Goal: Information Seeking & Learning: Learn about a topic

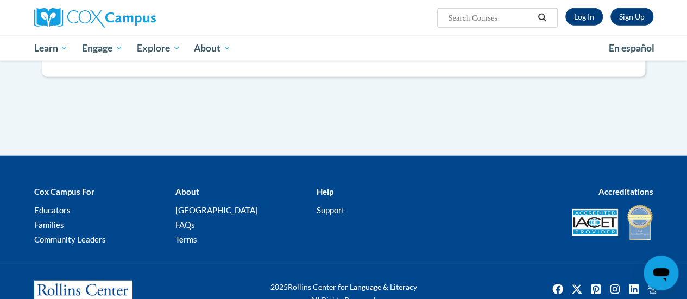
scroll to position [1338, 0]
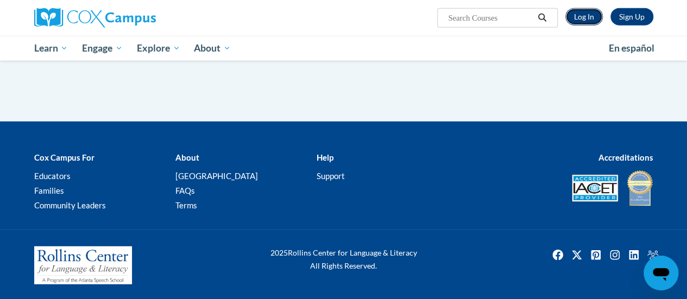
click at [590, 17] on link "Log In" at bounding box center [583, 16] width 37 height 17
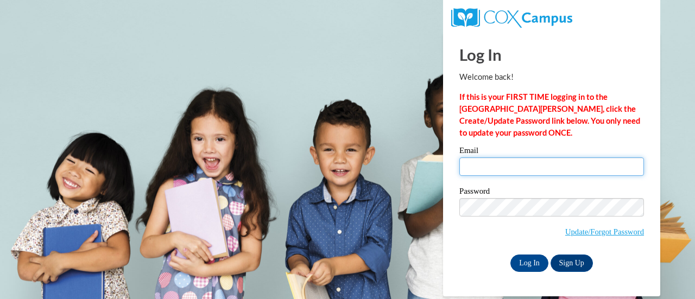
click at [484, 162] on input "Email" at bounding box center [551, 166] width 185 height 18
click at [505, 169] on input "Email" at bounding box center [551, 166] width 185 height 18
type input "bianca.jarrett@rusd.org"
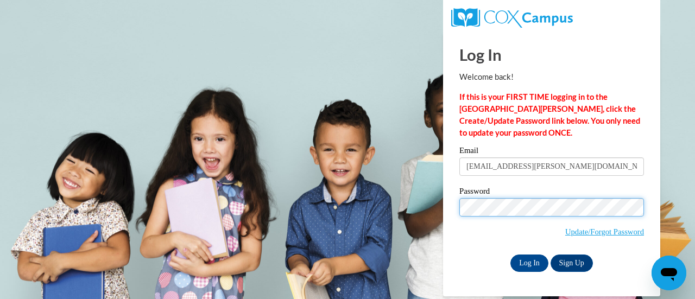
click at [510, 255] on input "Log In" at bounding box center [529, 263] width 38 height 17
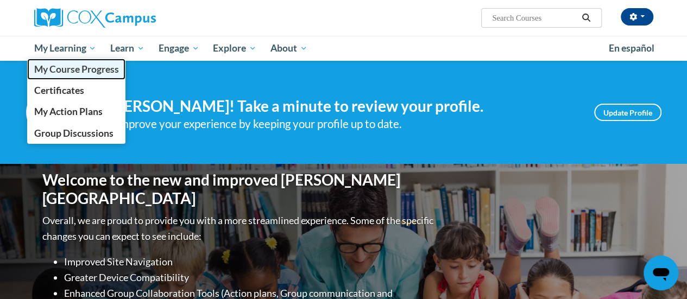
click at [54, 70] on span "My Course Progress" at bounding box center [76, 69] width 85 height 11
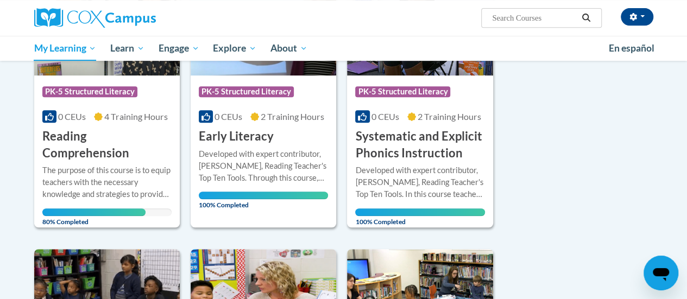
scroll to position [241, 0]
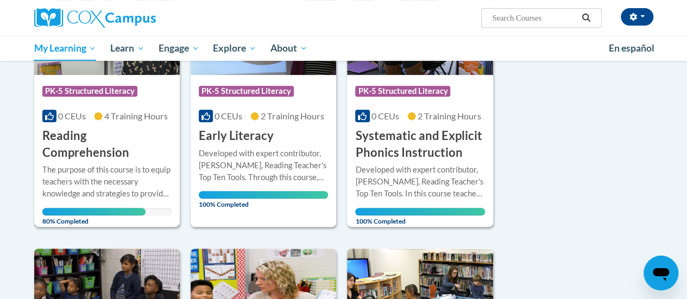
click at [119, 149] on h3 "Reading Comprehension" at bounding box center [106, 145] width 129 height 34
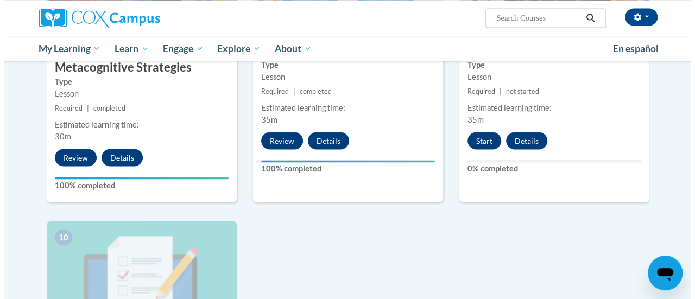
scroll to position [977, 0]
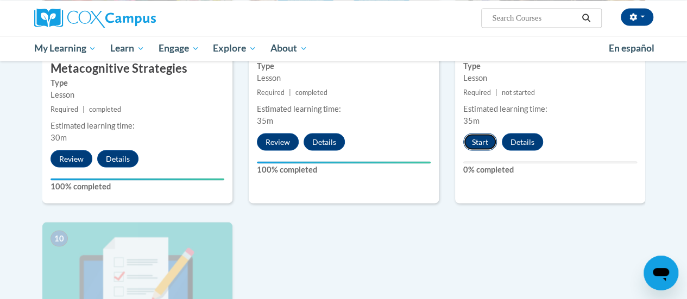
click at [481, 138] on button "Start" at bounding box center [480, 141] width 34 height 17
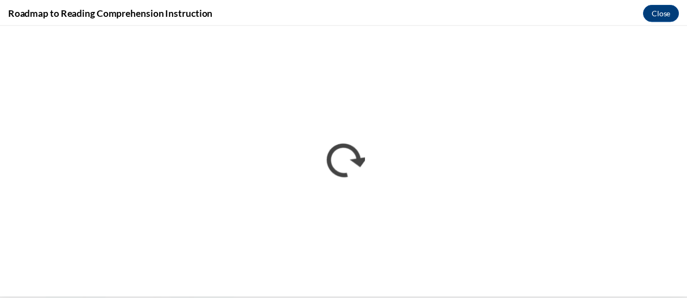
scroll to position [0, 0]
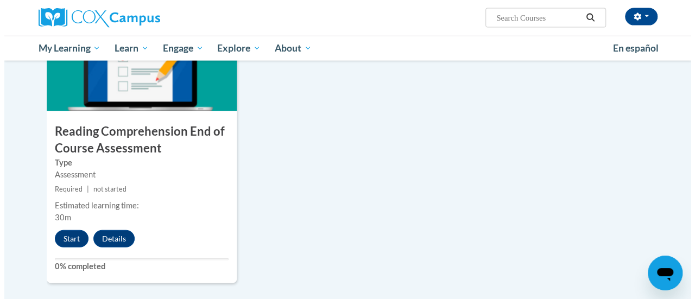
scroll to position [1204, 0]
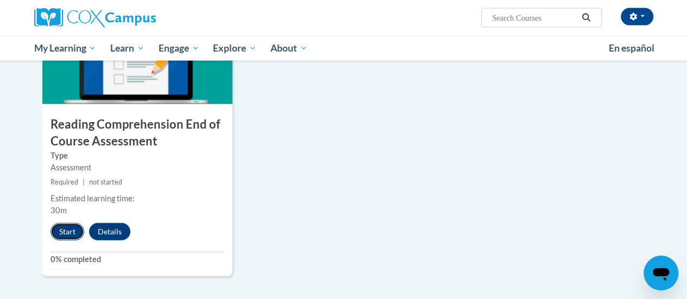
click at [68, 231] on button "Start" at bounding box center [67, 231] width 34 height 17
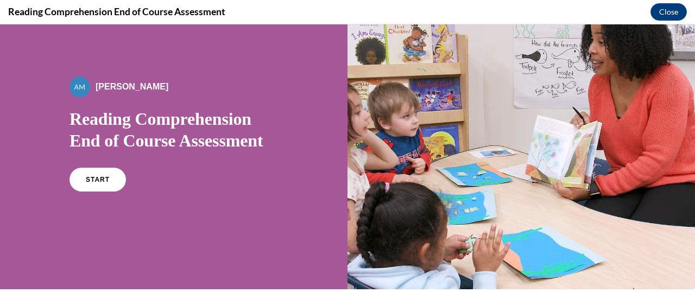
scroll to position [37, 0]
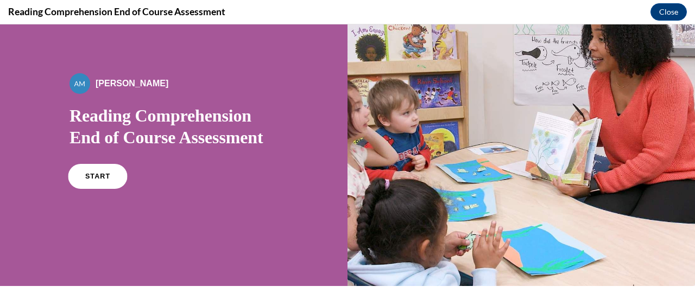
click at [107, 175] on link "START" at bounding box center [97, 176] width 59 height 25
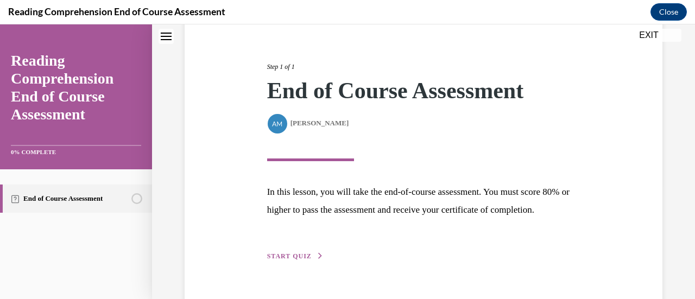
scroll to position [159, 0]
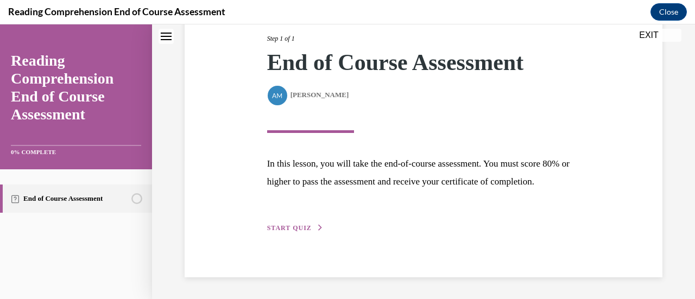
click at [274, 223] on div "Step 1 of 1 End of Course Assessment By Alexander Mackey Alexander Mackey In th…" at bounding box center [424, 121] width 330 height 225
click at [280, 230] on span "START QUIZ" at bounding box center [289, 228] width 45 height 8
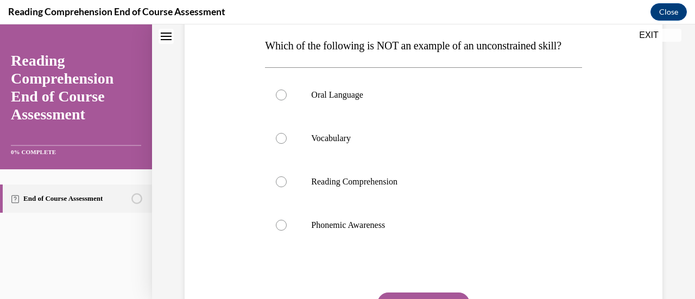
scroll to position [173, 0]
click at [289, 114] on label "Oral Language" at bounding box center [423, 93] width 317 height 43
click at [287, 99] on input "Oral Language" at bounding box center [281, 94] width 11 height 11
radio input "true"
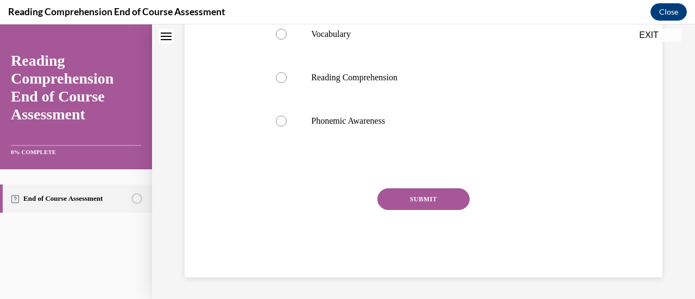
scroll to position [292, 0]
click at [391, 210] on button "SUBMIT" at bounding box center [423, 199] width 92 height 22
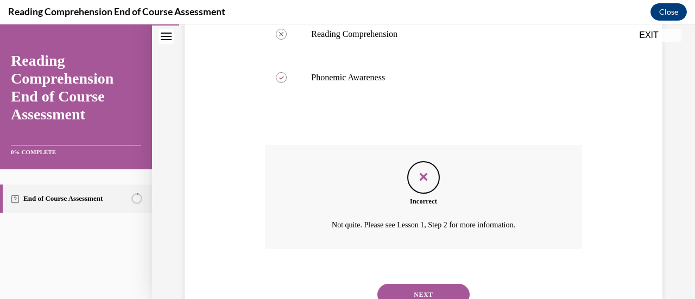
scroll to position [385, 0]
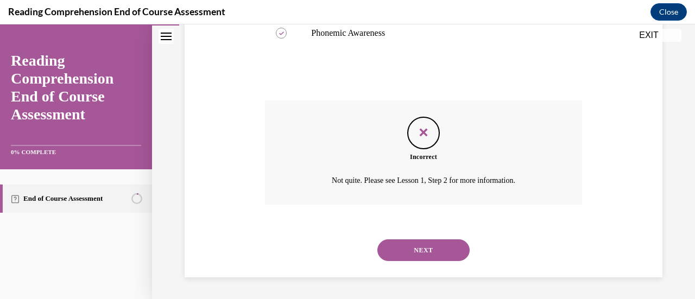
click at [406, 259] on button "NEXT" at bounding box center [423, 250] width 92 height 22
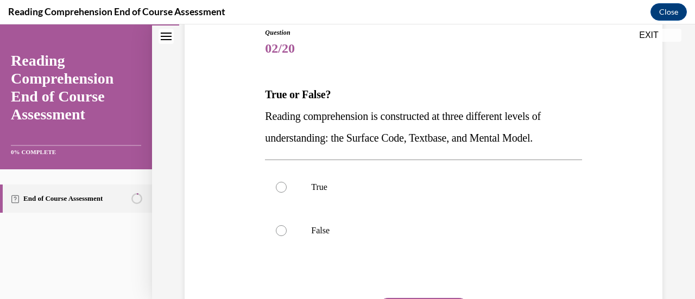
scroll to position [124, 0]
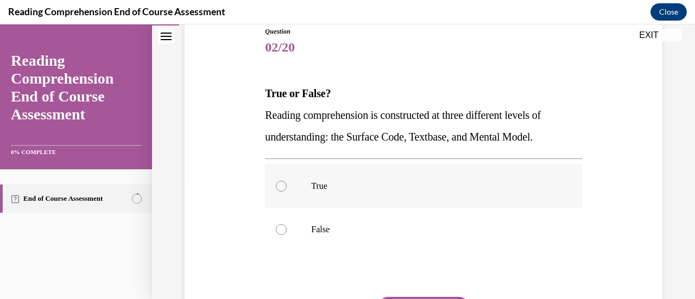
click at [300, 174] on label "True" at bounding box center [423, 186] width 317 height 43
click at [287, 181] on input "True" at bounding box center [281, 186] width 11 height 11
radio input "true"
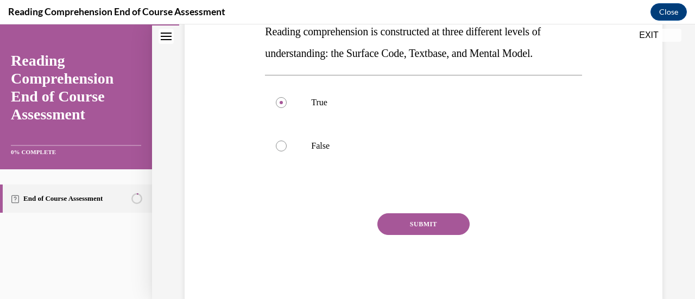
click at [423, 222] on button "SUBMIT" at bounding box center [423, 224] width 92 height 22
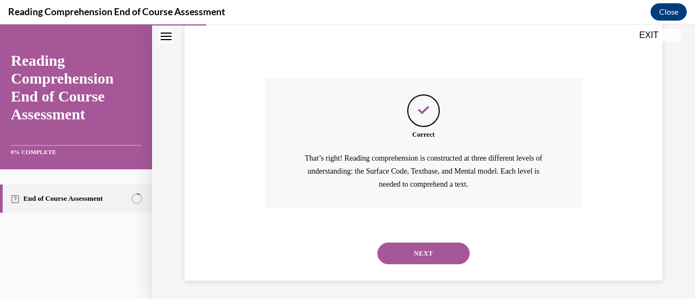
scroll to position [346, 0]
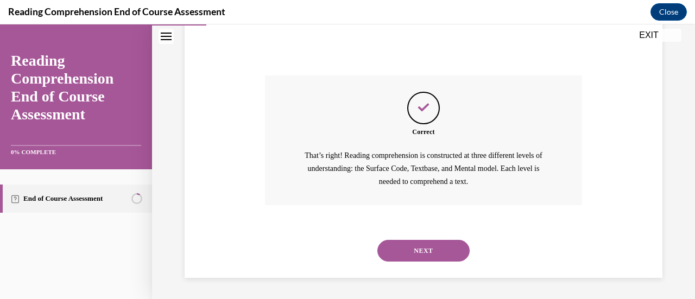
click at [409, 250] on button "NEXT" at bounding box center [423, 251] width 92 height 22
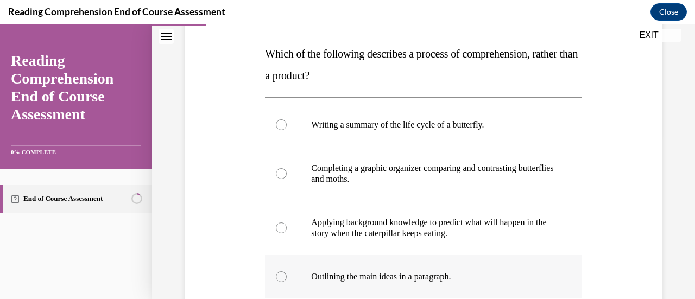
scroll to position [179, 0]
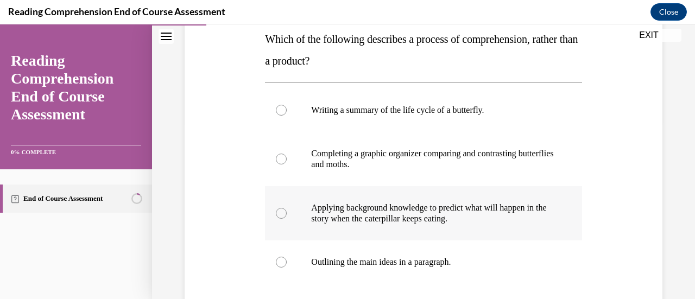
click at [442, 207] on p "Applying background knowledge to predict what will happen in the story when the…" at bounding box center [432, 214] width 243 height 22
click at [287, 208] on input "Applying background knowledge to predict what will happen in the story when the…" at bounding box center [281, 213] width 11 height 11
radio input "true"
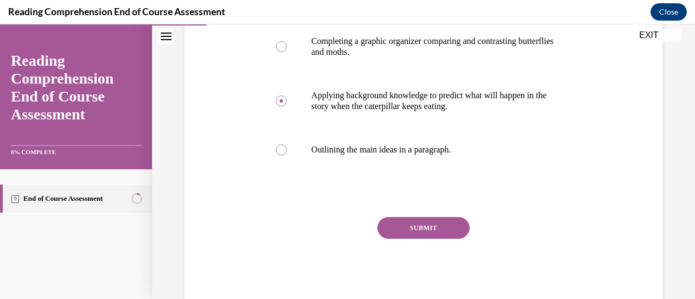
click at [394, 227] on button "SUBMIT" at bounding box center [423, 228] width 92 height 22
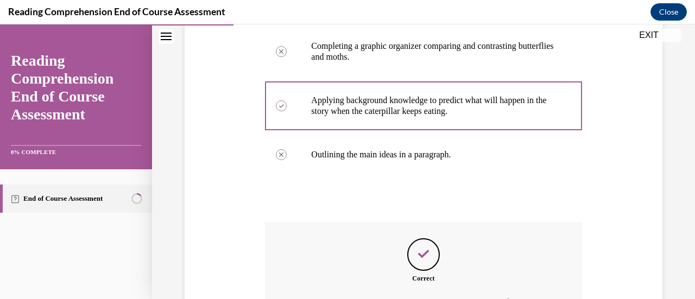
scroll to position [446, 0]
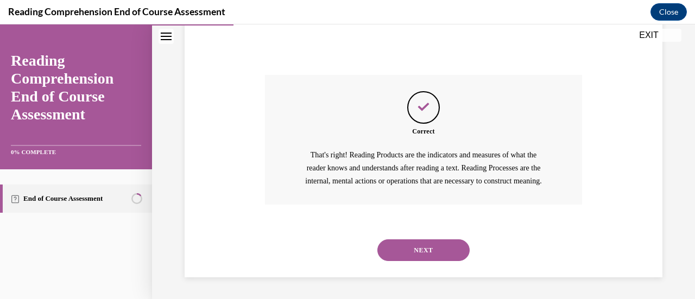
click at [430, 245] on button "NEXT" at bounding box center [423, 250] width 92 height 22
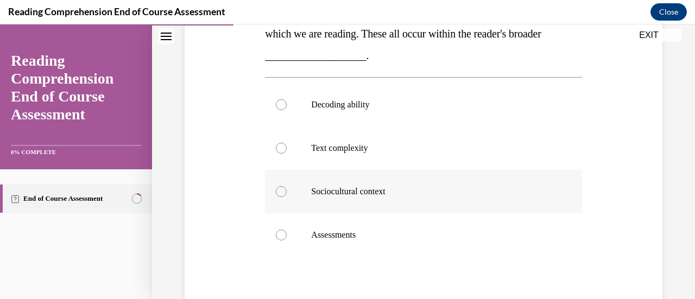
scroll to position [236, 0]
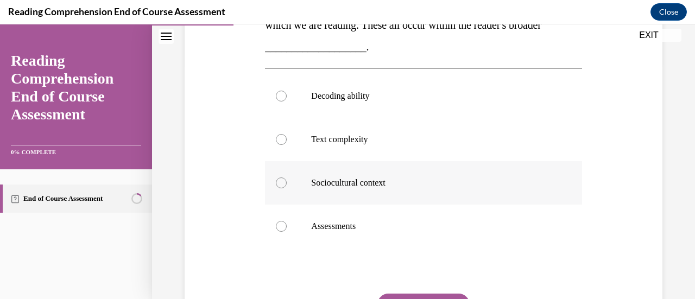
click at [369, 184] on p "Sociocultural context" at bounding box center [432, 183] width 243 height 11
click at [287, 184] on input "Sociocultural context" at bounding box center [281, 183] width 11 height 11
radio input "true"
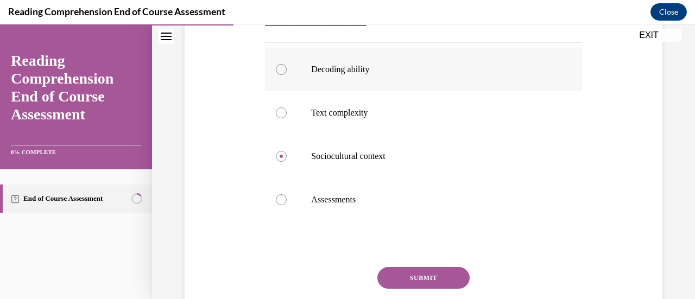
click at [302, 77] on label "Decoding ability" at bounding box center [423, 69] width 317 height 43
click at [287, 75] on input "Decoding ability" at bounding box center [281, 69] width 11 height 11
radio input "true"
click at [385, 279] on button "SUBMIT" at bounding box center [423, 278] width 92 height 22
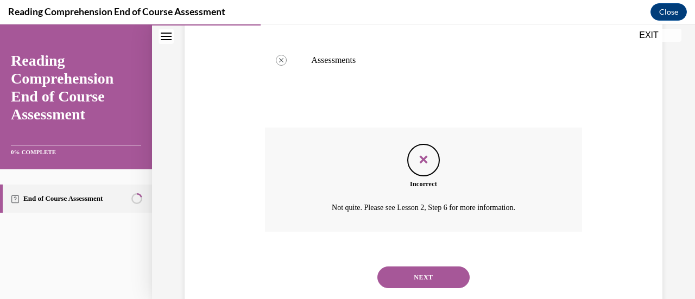
scroll to position [429, 0]
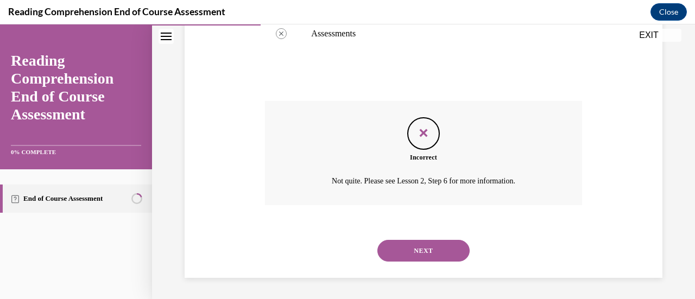
click at [411, 248] on button "NEXT" at bounding box center [423, 251] width 92 height 22
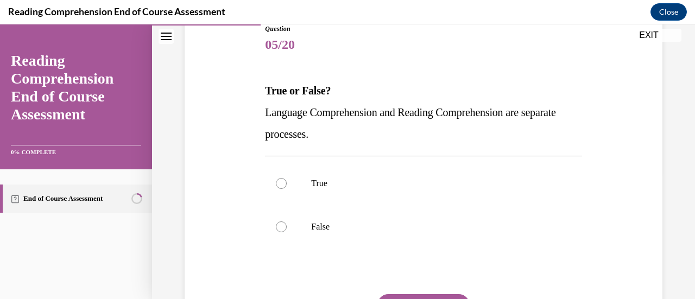
scroll to position [128, 0]
drag, startPoint x: 411, startPoint y: 248, endPoint x: 328, endPoint y: 236, distance: 83.4
click at [328, 236] on div "True False" at bounding box center [423, 204] width 317 height 98
click at [328, 236] on label "False" at bounding box center [423, 225] width 317 height 43
click at [287, 231] on input "False" at bounding box center [281, 225] width 11 height 11
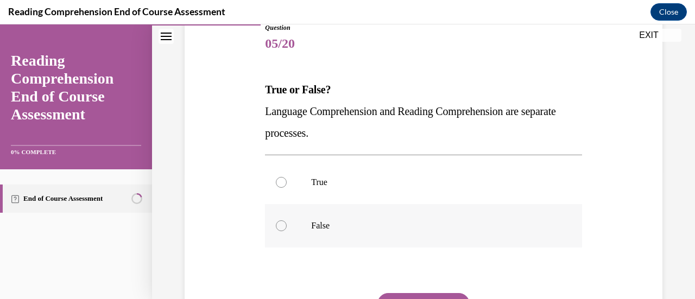
radio input "true"
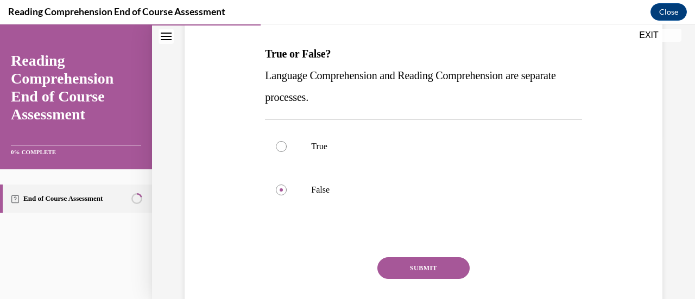
click at [399, 268] on button "SUBMIT" at bounding box center [423, 268] width 92 height 22
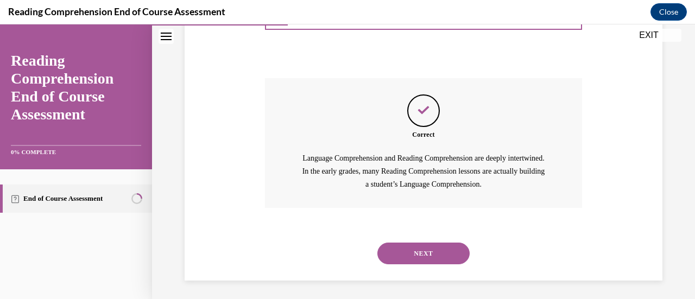
scroll to position [346, 0]
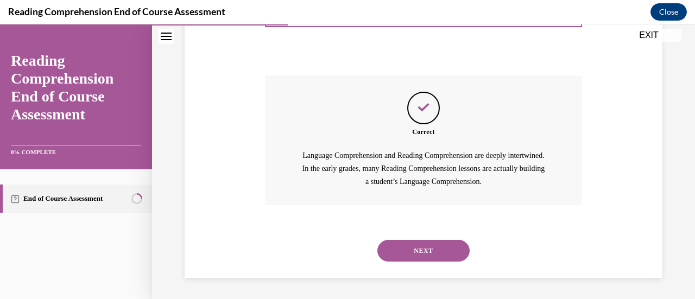
click at [408, 254] on button "NEXT" at bounding box center [423, 251] width 92 height 22
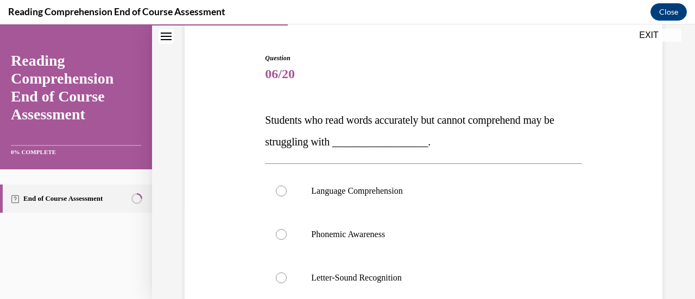
scroll to position [149, 0]
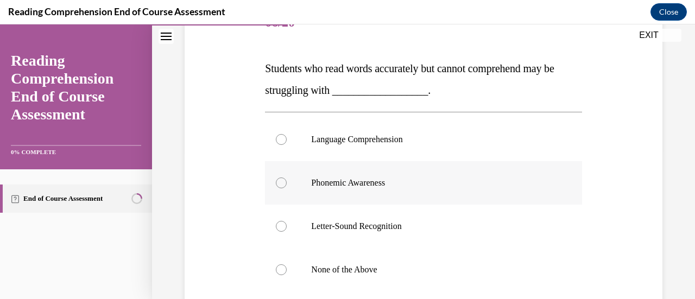
click at [350, 186] on p "Phonemic Awareness" at bounding box center [432, 183] width 243 height 11
click at [287, 186] on input "Phonemic Awareness" at bounding box center [281, 183] width 11 height 11
radio input "true"
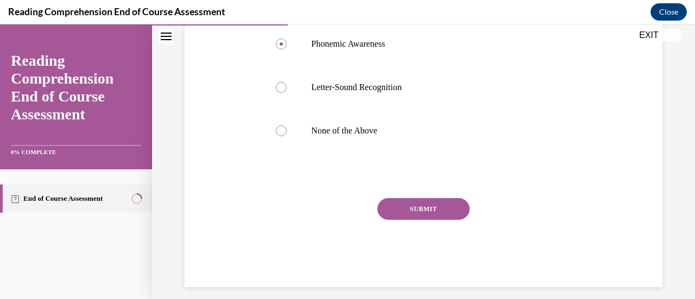
scroll to position [298, 0]
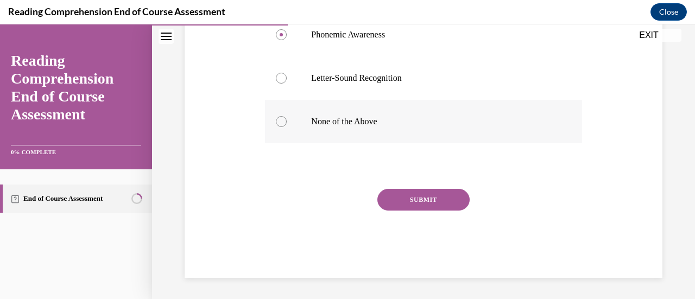
click at [298, 126] on label "None of the Above" at bounding box center [423, 121] width 317 height 43
click at [287, 126] on input "None of the Above" at bounding box center [281, 121] width 11 height 11
radio input "true"
click at [427, 201] on button "SUBMIT" at bounding box center [423, 200] width 92 height 22
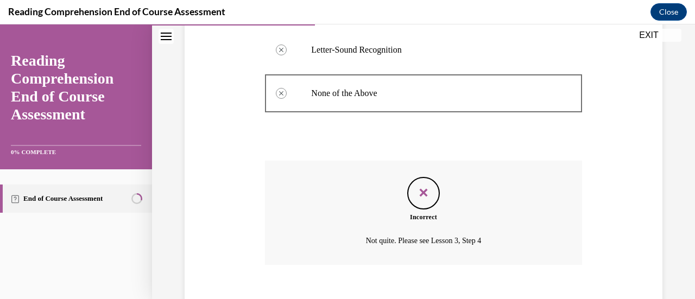
scroll to position [385, 0]
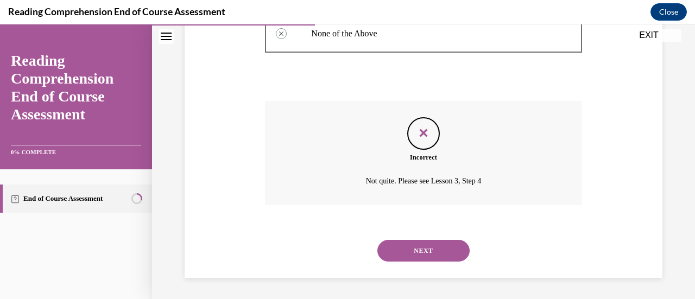
click at [428, 249] on button "NEXT" at bounding box center [423, 251] width 92 height 22
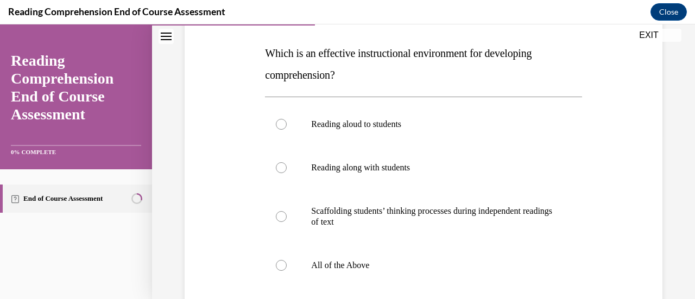
scroll to position [166, 0]
click at [428, 249] on label "All of the Above" at bounding box center [423, 264] width 317 height 43
click at [287, 259] on input "All of the Above" at bounding box center [281, 264] width 11 height 11
radio input "true"
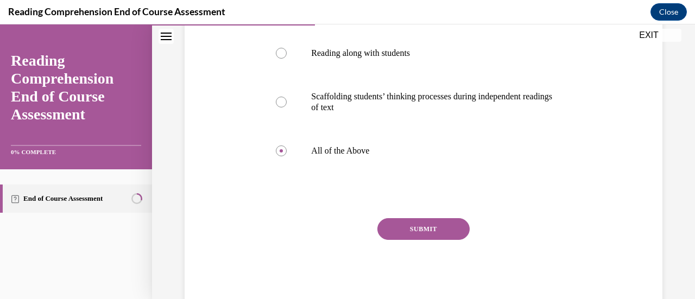
scroll to position [308, 0]
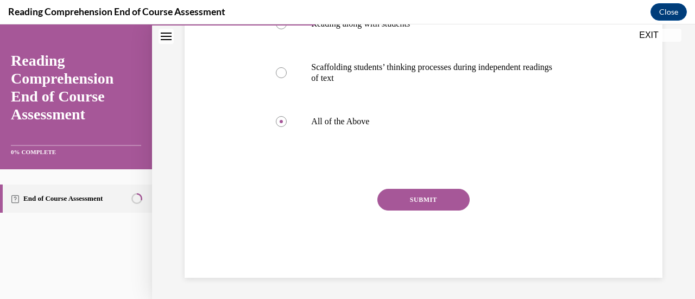
click at [399, 203] on button "SUBMIT" at bounding box center [423, 200] width 92 height 22
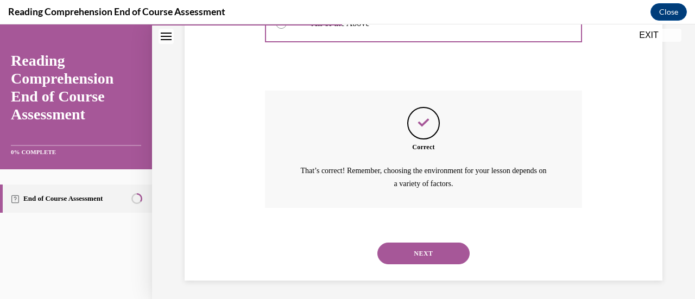
scroll to position [409, 0]
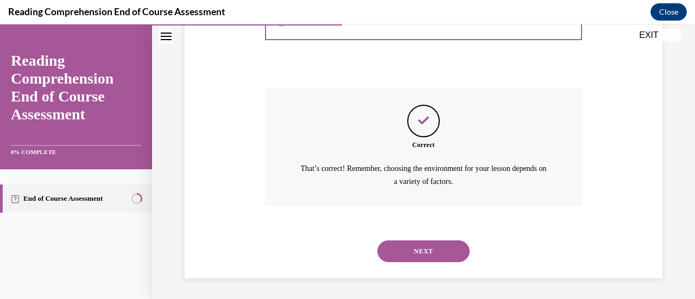
click at [439, 244] on button "NEXT" at bounding box center [423, 252] width 92 height 22
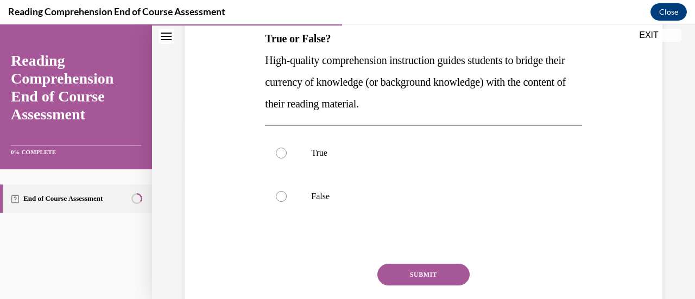
scroll to position [184, 0]
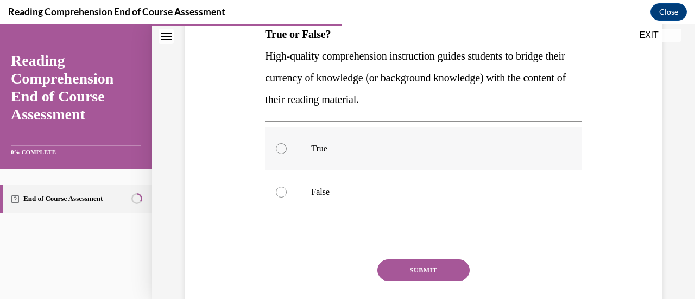
click at [350, 148] on p "True" at bounding box center [432, 148] width 243 height 11
click at [287, 148] on input "True" at bounding box center [281, 148] width 11 height 11
radio input "true"
click at [403, 279] on button "SUBMIT" at bounding box center [423, 271] width 92 height 22
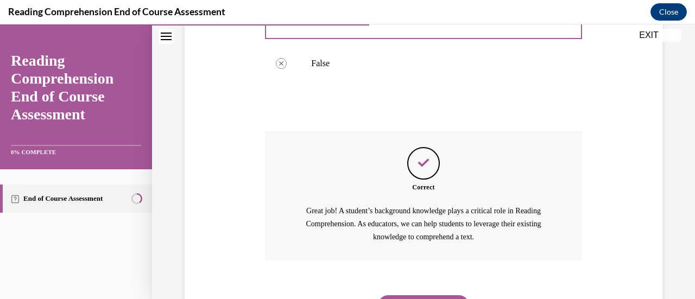
scroll to position [368, 0]
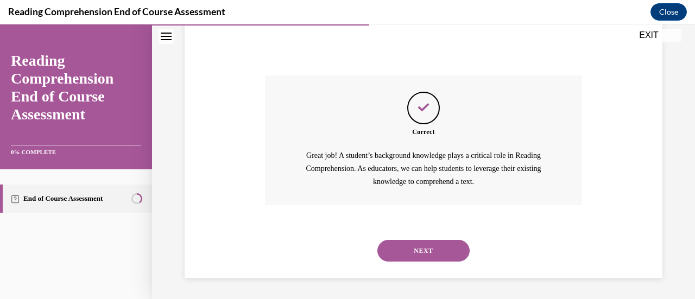
click at [418, 260] on button "NEXT" at bounding box center [423, 251] width 92 height 22
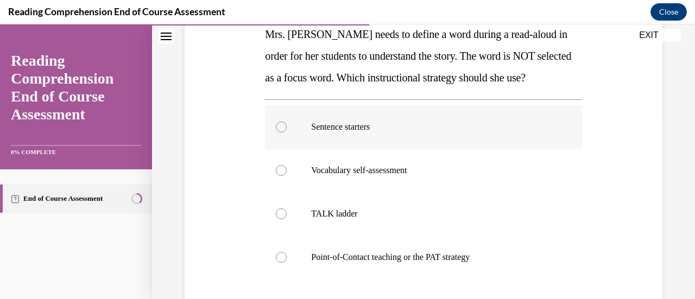
scroll to position [185, 0]
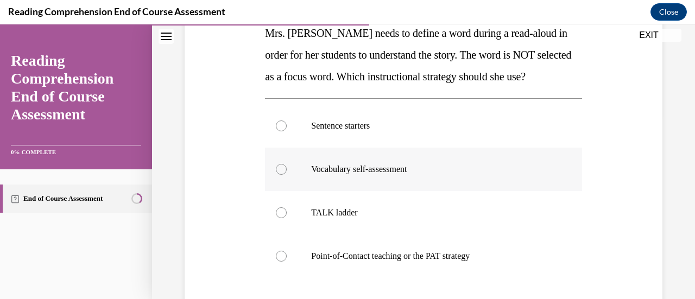
click at [300, 172] on label "Vocabulary self-assessment" at bounding box center [423, 169] width 317 height 43
click at [287, 172] on input "Vocabulary self-assessment" at bounding box center [281, 169] width 11 height 11
radio input "true"
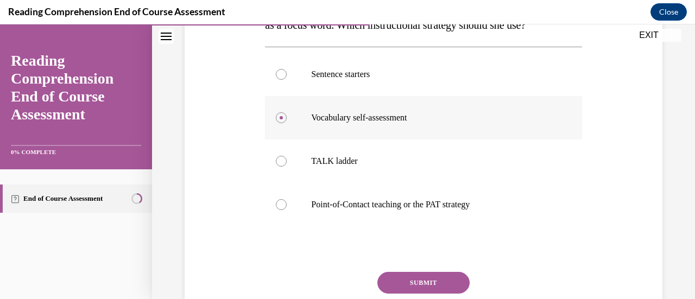
scroll to position [239, 0]
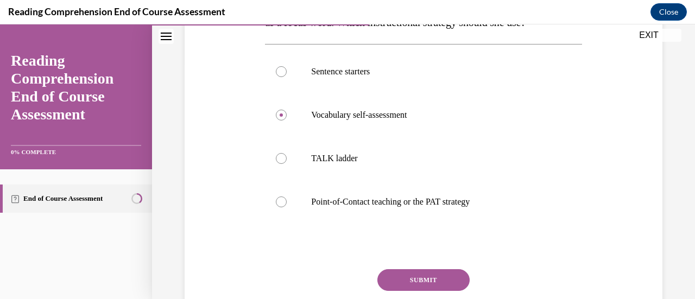
click at [418, 277] on button "SUBMIT" at bounding box center [423, 280] width 92 height 22
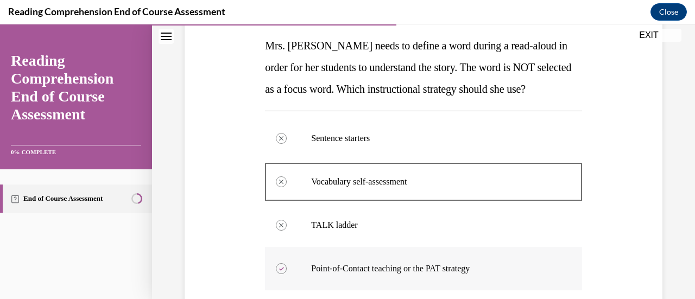
scroll to position [168, 0]
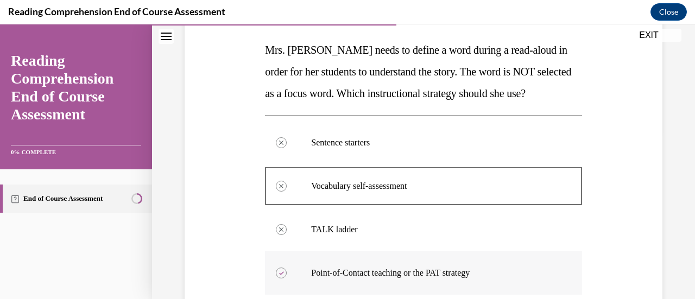
click at [566, 206] on div at bounding box center [423, 186] width 317 height 49
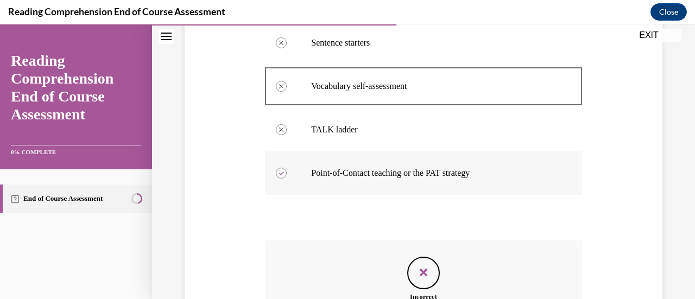
scroll to position [407, 0]
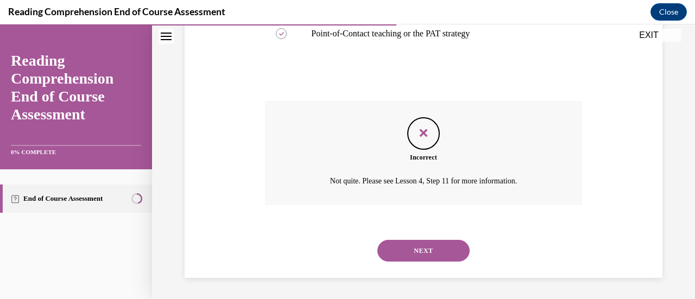
click at [418, 254] on button "NEXT" at bounding box center [423, 251] width 92 height 22
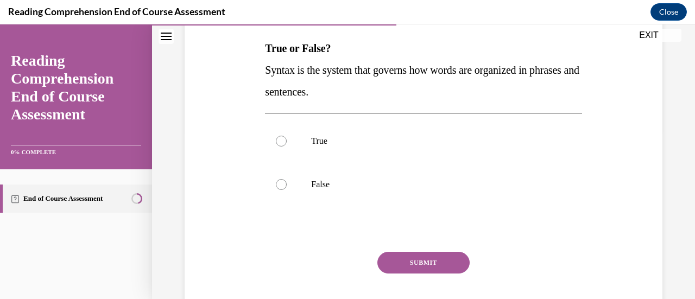
scroll to position [170, 0]
click at [352, 158] on label "True" at bounding box center [423, 140] width 317 height 43
click at [287, 146] on input "True" at bounding box center [281, 140] width 11 height 11
radio input "true"
click at [413, 263] on button "SUBMIT" at bounding box center [423, 262] width 92 height 22
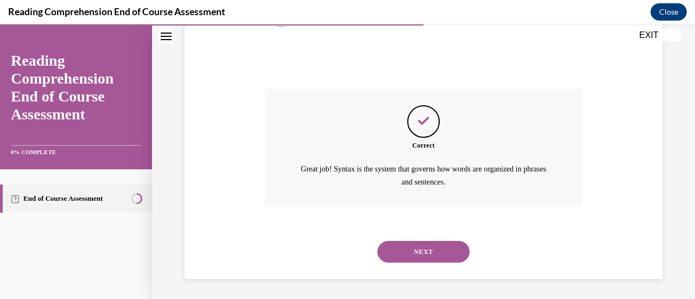
scroll to position [333, 0]
click at [419, 247] on button "NEXT" at bounding box center [423, 252] width 92 height 22
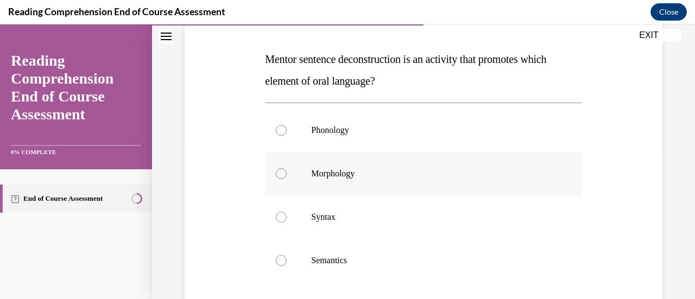
scroll to position [188, 0]
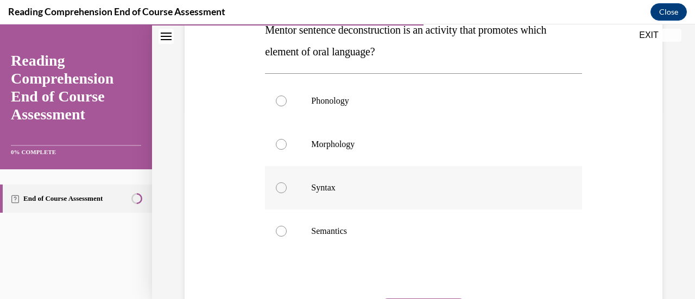
click at [300, 190] on label "Syntax" at bounding box center [423, 187] width 317 height 43
click at [287, 190] on input "Syntax" at bounding box center [281, 187] width 11 height 11
radio input "true"
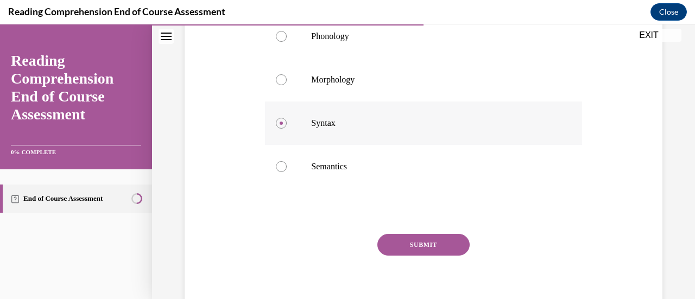
scroll to position [253, 0]
click at [402, 237] on button "SUBMIT" at bounding box center [423, 244] width 92 height 22
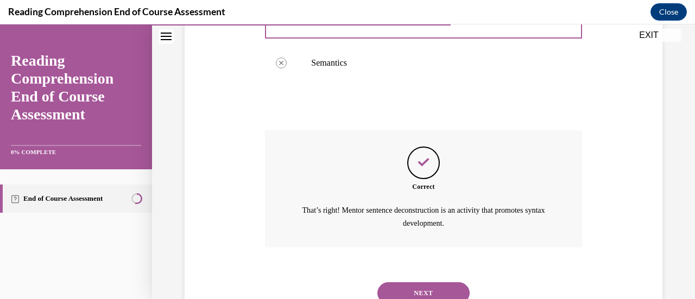
scroll to position [398, 0]
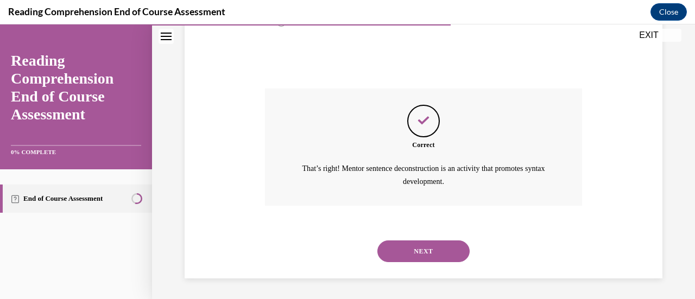
click at [408, 247] on button "NEXT" at bounding box center [423, 252] width 92 height 22
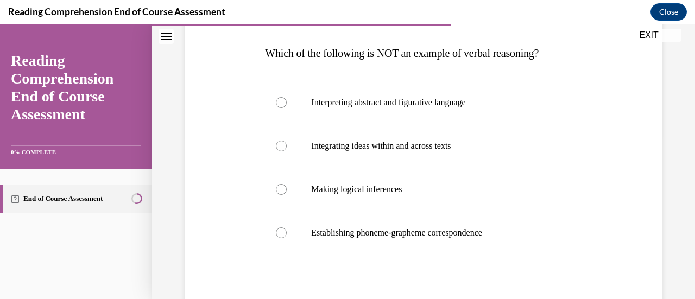
scroll to position [164, 0]
click at [341, 218] on label "Establishing phoneme-grapheme correspondence" at bounding box center [423, 233] width 317 height 43
click at [287, 228] on input "Establishing phoneme-grapheme correspondence" at bounding box center [281, 233] width 11 height 11
radio input "true"
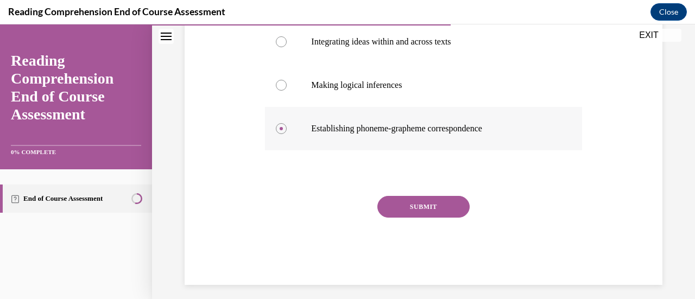
scroll to position [276, 0]
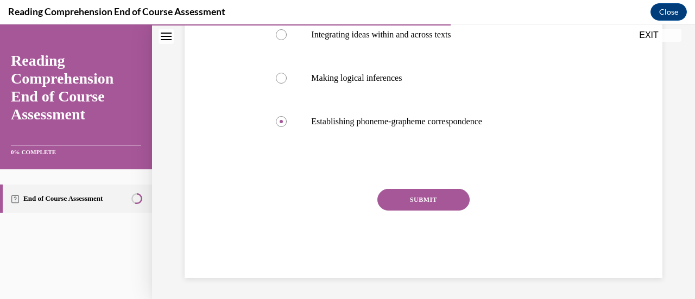
click at [415, 196] on button "SUBMIT" at bounding box center [423, 200] width 92 height 22
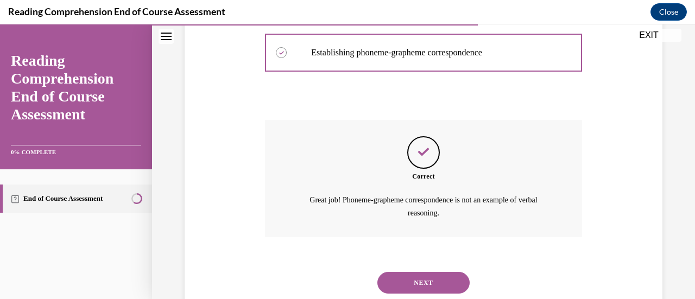
scroll to position [376, 0]
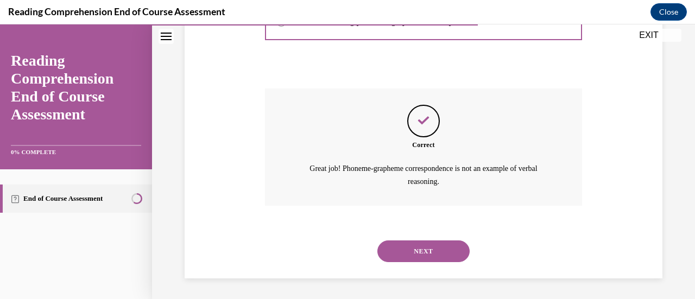
click at [419, 250] on button "NEXT" at bounding box center [423, 252] width 92 height 22
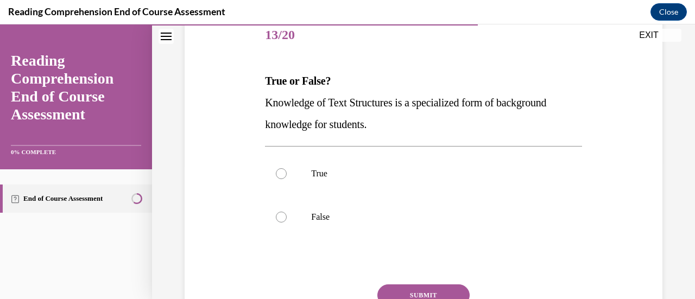
scroll to position [138, 0]
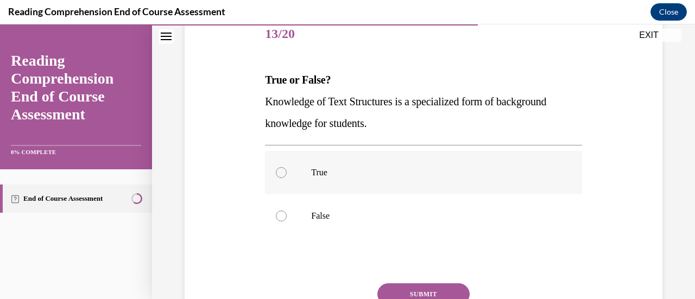
click at [327, 177] on p "True" at bounding box center [432, 172] width 243 height 11
click at [287, 177] on input "True" at bounding box center [281, 172] width 11 height 11
radio input "true"
click at [413, 286] on button "SUBMIT" at bounding box center [423, 294] width 92 height 22
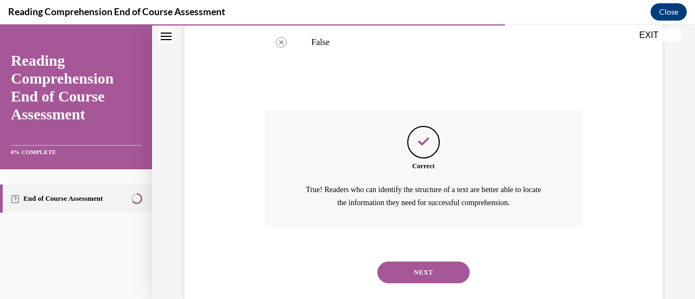
scroll to position [333, 0]
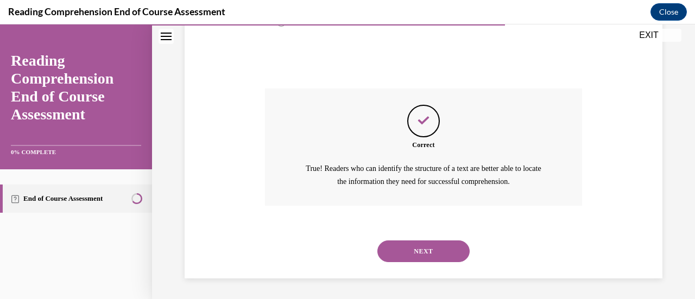
click at [449, 251] on button "NEXT" at bounding box center [423, 252] width 92 height 22
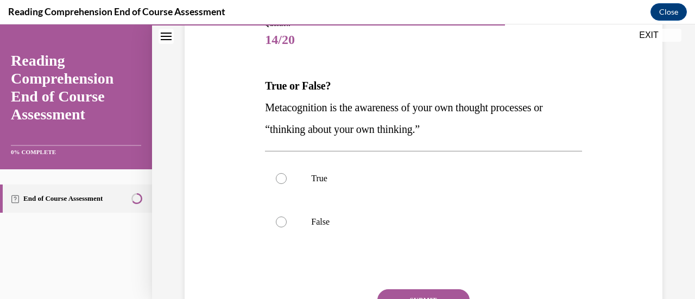
scroll to position [132, 0]
click at [416, 174] on p "True" at bounding box center [432, 178] width 243 height 11
click at [287, 174] on input "True" at bounding box center [281, 178] width 11 height 11
radio input "true"
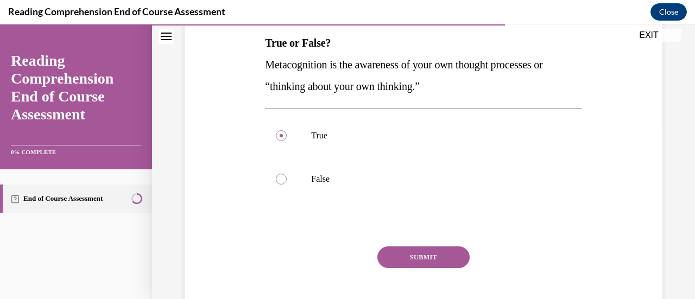
click at [433, 252] on button "SUBMIT" at bounding box center [423, 257] width 92 height 22
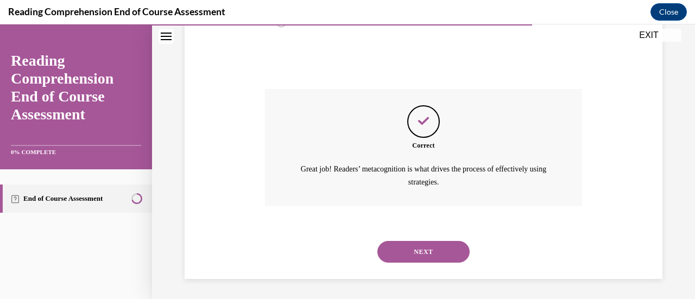
scroll to position [333, 0]
click at [433, 252] on button "NEXT" at bounding box center [423, 252] width 92 height 22
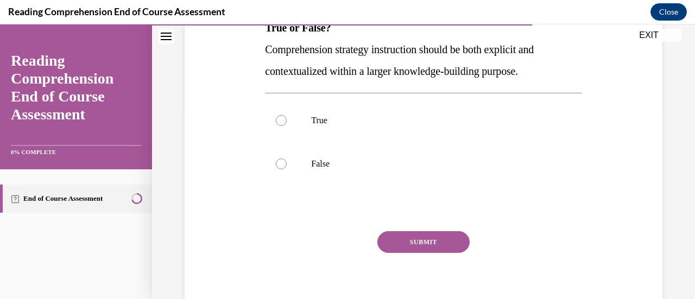
scroll to position [191, 0]
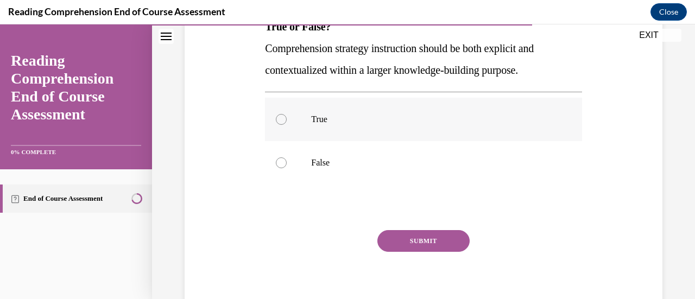
click at [347, 100] on label "True" at bounding box center [423, 119] width 317 height 43
click at [287, 114] on input "True" at bounding box center [281, 119] width 11 height 11
radio input "true"
click at [400, 248] on button "SUBMIT" at bounding box center [423, 241] width 92 height 22
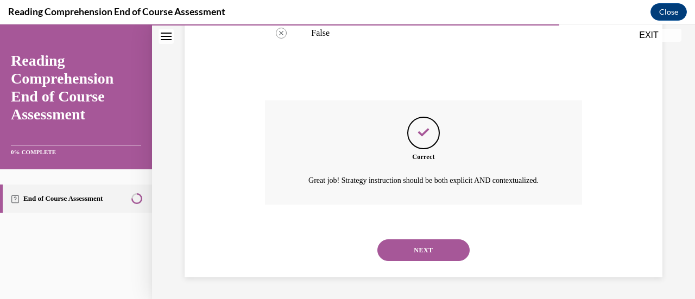
scroll to position [333, 0]
click at [401, 244] on button "NEXT" at bounding box center [423, 250] width 92 height 22
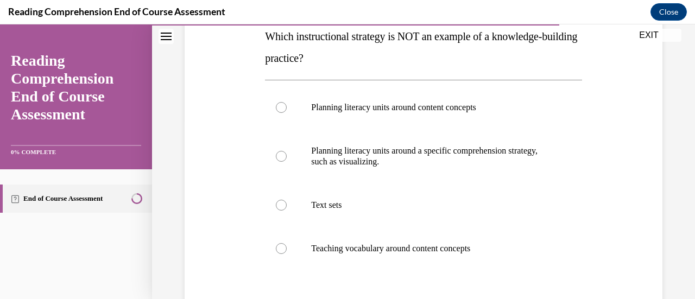
scroll to position [182, 0]
click at [333, 206] on p "Text sets" at bounding box center [432, 204] width 243 height 11
click at [287, 206] on input "Text sets" at bounding box center [281, 204] width 11 height 11
radio input "true"
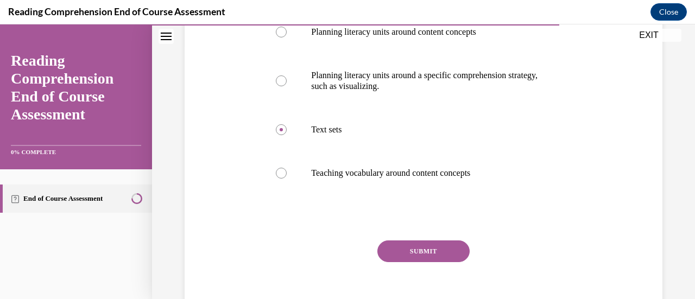
click at [420, 258] on button "SUBMIT" at bounding box center [423, 252] width 92 height 22
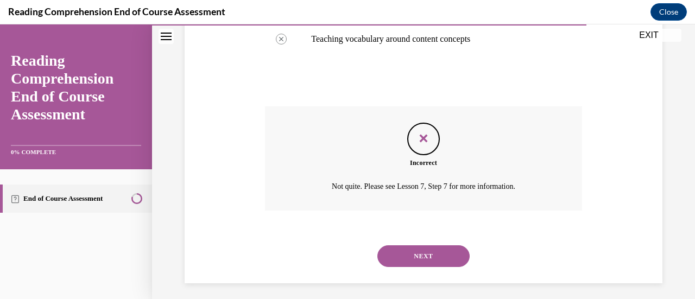
scroll to position [396, 0]
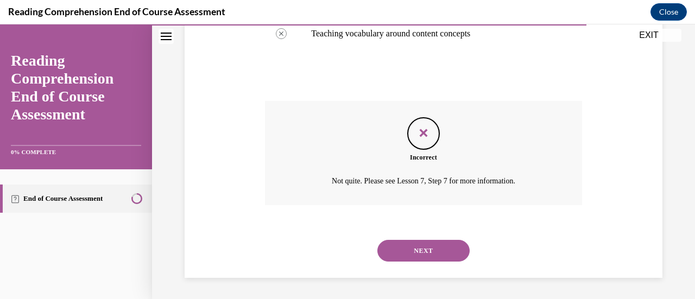
click at [437, 253] on button "NEXT" at bounding box center [423, 251] width 92 height 22
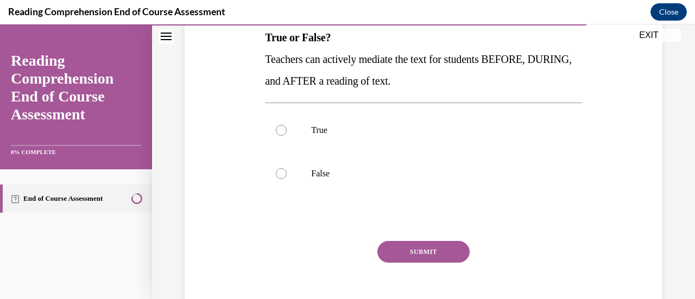
scroll to position [185, 0]
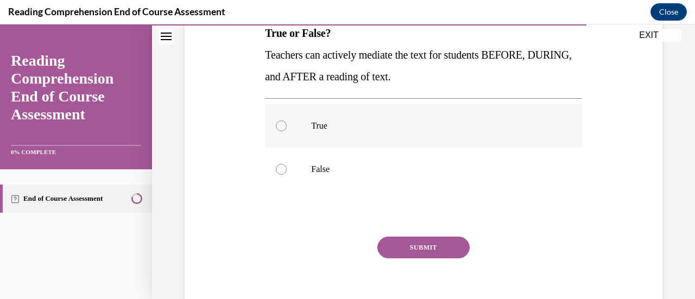
click at [417, 110] on label "True" at bounding box center [423, 125] width 317 height 43
click at [287, 121] on input "True" at bounding box center [281, 126] width 11 height 11
radio input "true"
click at [404, 252] on button "SUBMIT" at bounding box center [423, 248] width 92 height 22
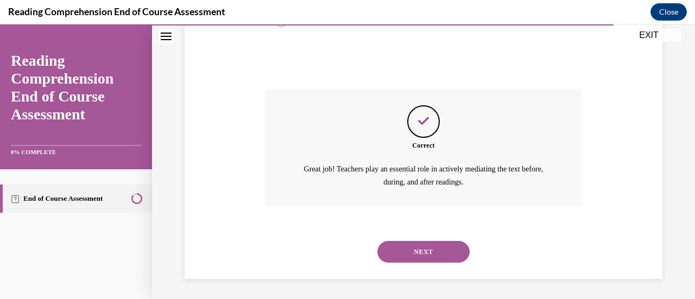
scroll to position [333, 0]
click at [404, 252] on button "NEXT" at bounding box center [423, 252] width 92 height 22
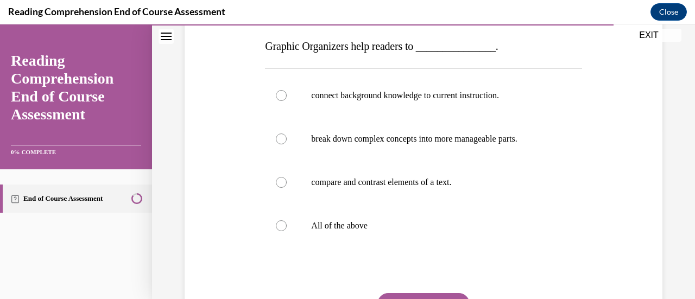
scroll to position [172, 0]
click at [328, 222] on p "All of the above" at bounding box center [432, 225] width 243 height 11
click at [287, 222] on input "All of the above" at bounding box center [281, 225] width 11 height 11
radio input "true"
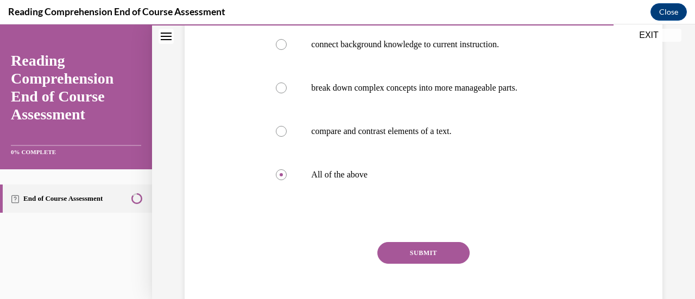
scroll to position [223, 0]
click at [439, 241] on div "Question 18/20 Graphic Organizers help readers to _______________. connect back…" at bounding box center [423, 129] width 317 height 403
click at [446, 243] on button "SUBMIT" at bounding box center [423, 253] width 92 height 22
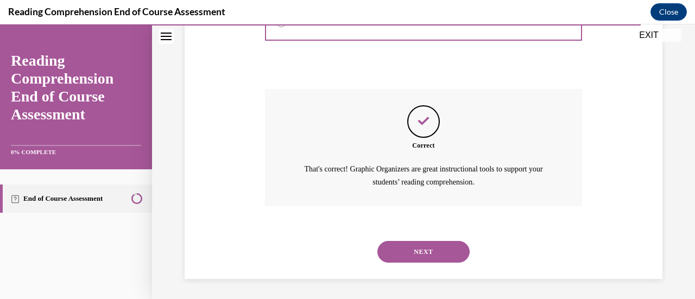
scroll to position [376, 0]
click at [446, 243] on button "NEXT" at bounding box center [423, 252] width 92 height 22
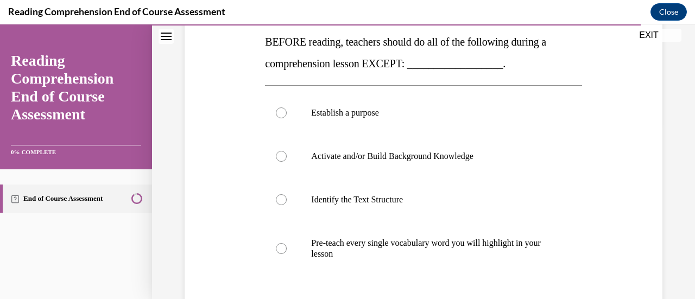
scroll to position [178, 0]
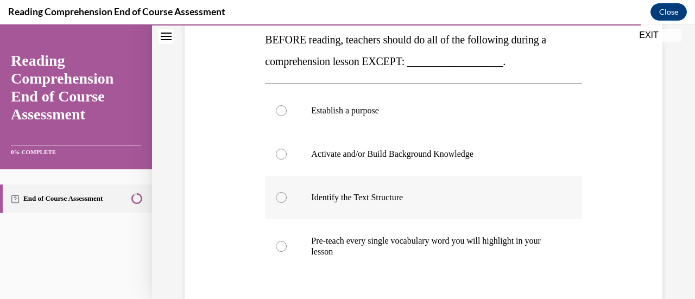
click at [342, 187] on label "Identify the Text Structure" at bounding box center [423, 197] width 317 height 43
click at [287, 192] on input "Identify the Text Structure" at bounding box center [281, 197] width 11 height 11
radio input "true"
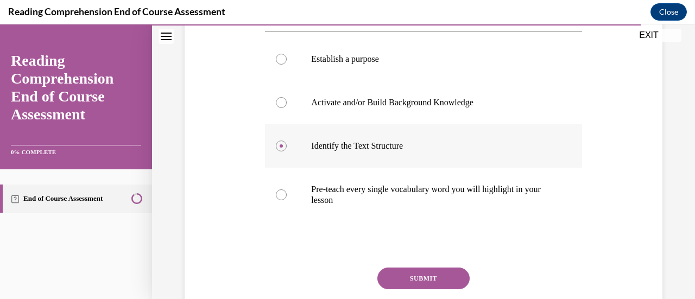
scroll to position [236, 0]
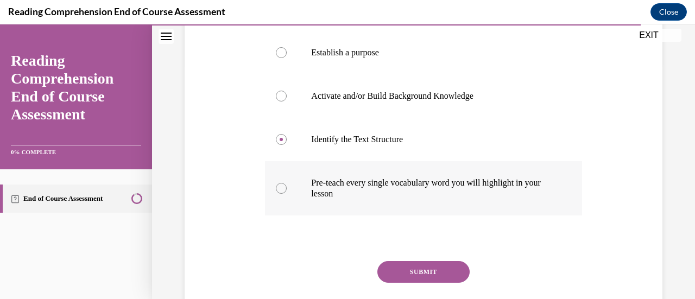
click at [325, 184] on p "Pre-teach every single vocabulary word you will highlight in your lesson" at bounding box center [432, 189] width 243 height 22
click at [287, 184] on input "Pre-teach every single vocabulary word you will highlight in your lesson" at bounding box center [281, 188] width 11 height 11
radio input "true"
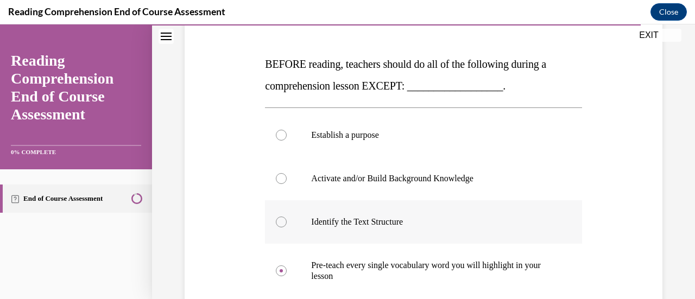
scroll to position [153, 0]
click at [317, 219] on p "Identify the Text Structure" at bounding box center [432, 223] width 243 height 11
click at [287, 219] on input "Identify the Text Structure" at bounding box center [281, 223] width 11 height 11
radio input "true"
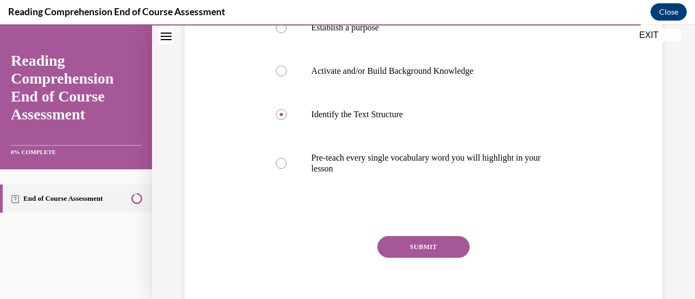
click at [426, 250] on button "SUBMIT" at bounding box center [423, 247] width 92 height 22
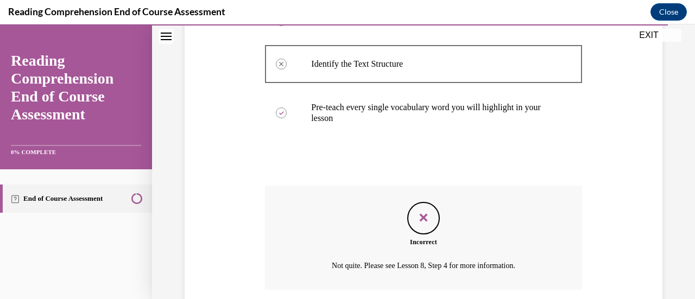
scroll to position [396, 0]
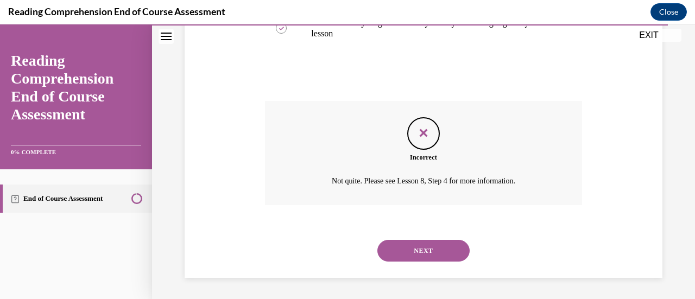
click at [416, 256] on button "NEXT" at bounding box center [423, 251] width 92 height 22
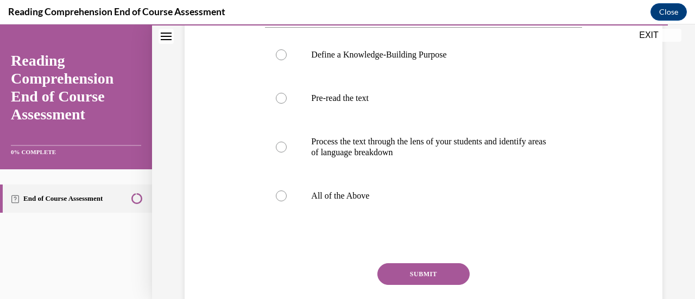
scroll to position [213, 0]
click at [369, 217] on label "All of the Above" at bounding box center [423, 195] width 317 height 43
click at [287, 201] on input "All of the Above" at bounding box center [281, 195] width 11 height 11
radio input "true"
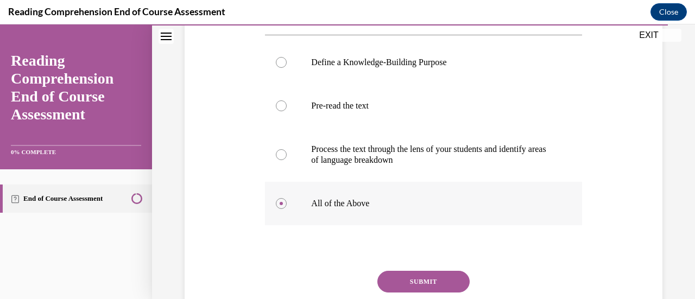
scroll to position [208, 0]
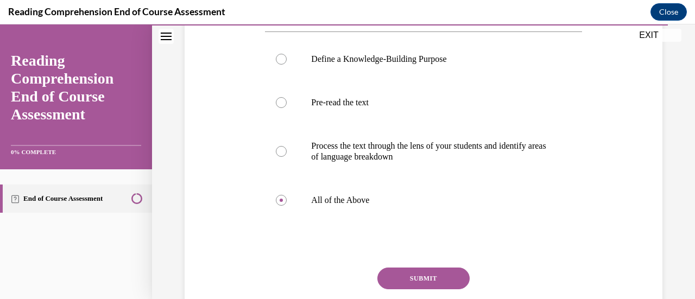
click at [432, 289] on button "SUBMIT" at bounding box center [423, 279] width 92 height 22
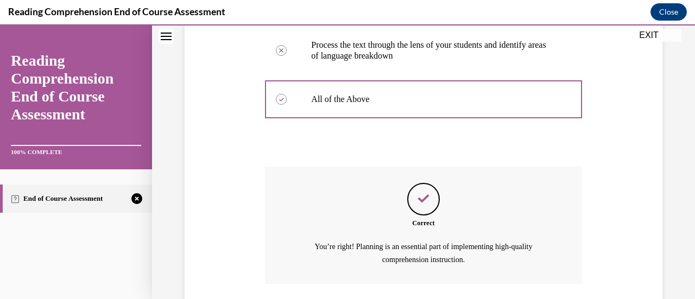
scroll to position [409, 0]
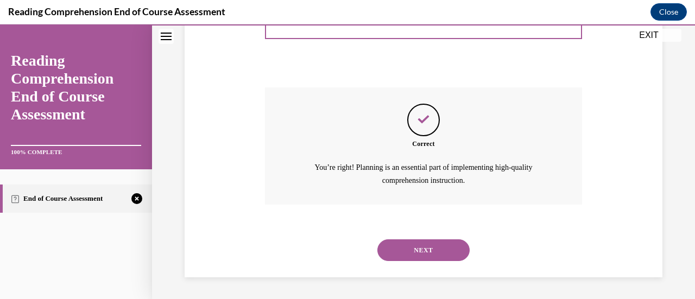
click at [445, 241] on button "NEXT" at bounding box center [423, 250] width 92 height 22
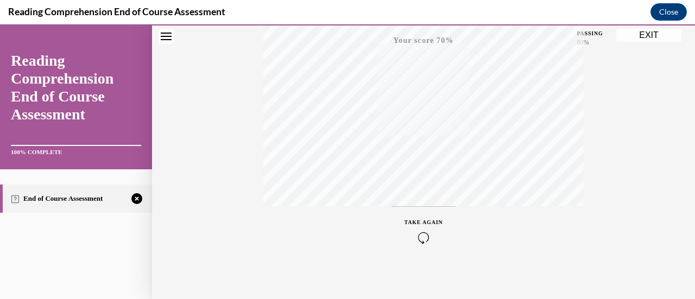
scroll to position [281, 0]
click at [414, 212] on button "TAKE AGAIN" at bounding box center [423, 226] width 65 height 49
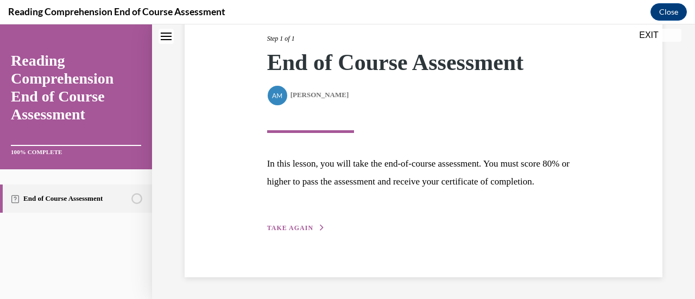
scroll to position [159, 0]
click at [287, 224] on button "TAKE AGAIN" at bounding box center [296, 228] width 58 height 10
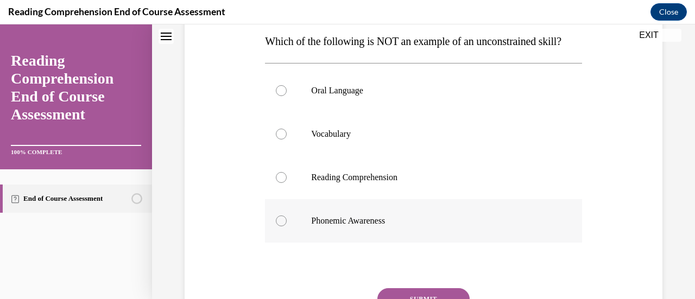
scroll to position [177, 0]
click at [307, 239] on label "Phonemic Awareness" at bounding box center [423, 220] width 317 height 43
click at [287, 226] on input "Phonemic Awareness" at bounding box center [281, 220] width 11 height 11
radio input "true"
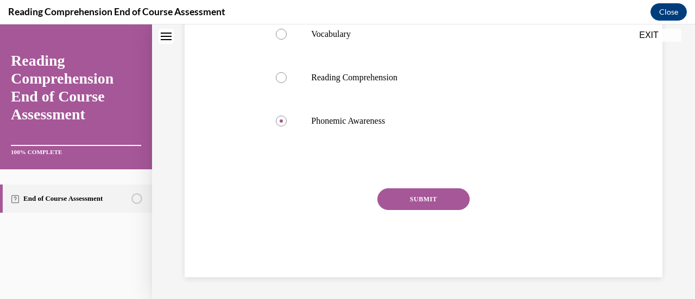
click at [409, 198] on button "SUBMIT" at bounding box center [423, 199] width 92 height 22
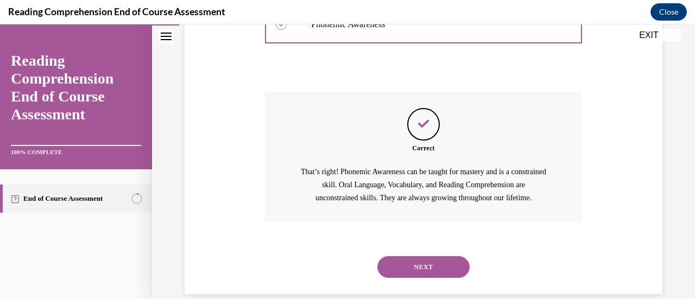
scroll to position [411, 0]
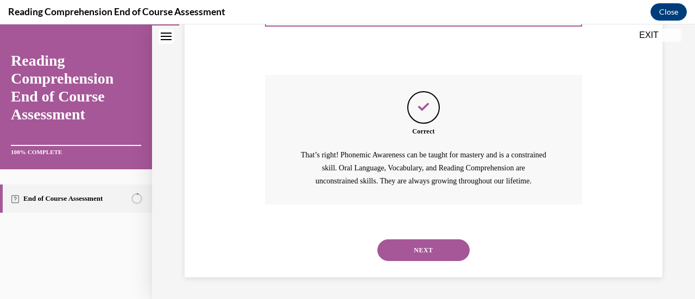
click at [432, 245] on button "NEXT" at bounding box center [423, 250] width 92 height 22
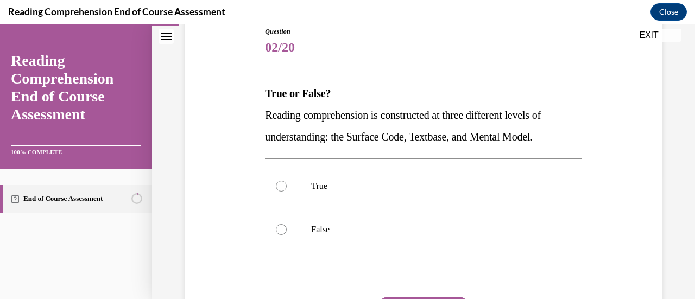
scroll to position [125, 0]
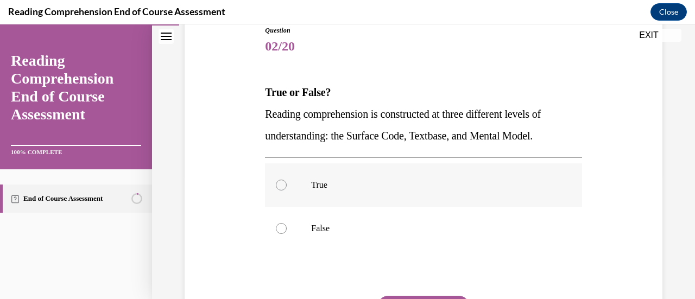
click at [370, 182] on p "True" at bounding box center [432, 185] width 243 height 11
click at [287, 182] on input "True" at bounding box center [281, 185] width 11 height 11
radio input "true"
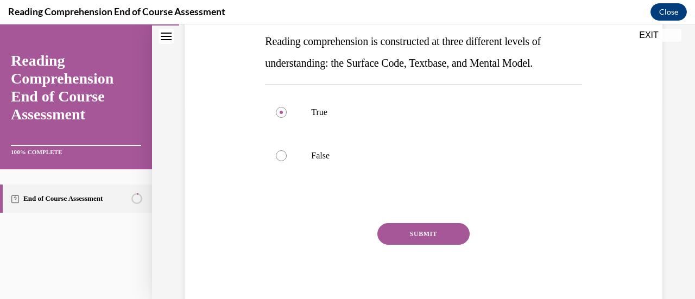
click at [447, 224] on button "SUBMIT" at bounding box center [423, 234] width 92 height 22
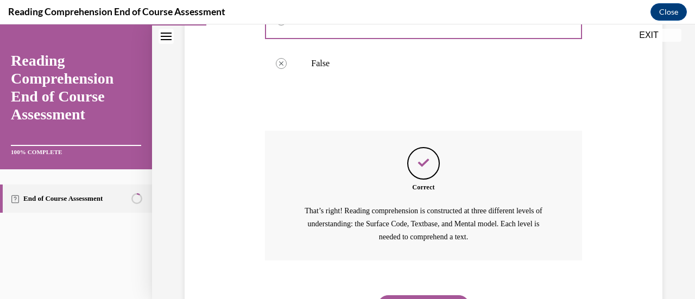
scroll to position [346, 0]
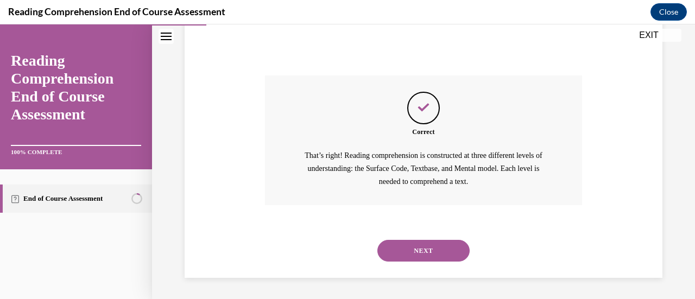
click at [406, 261] on button "NEXT" at bounding box center [423, 251] width 92 height 22
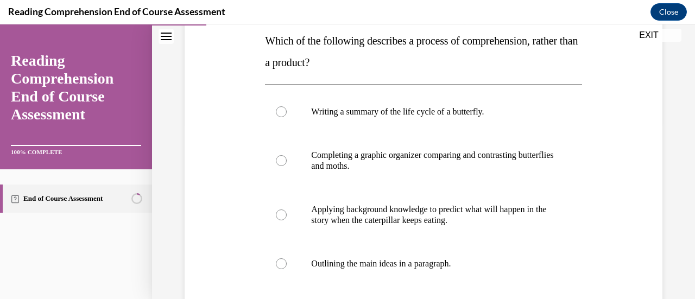
scroll to position [186, 0]
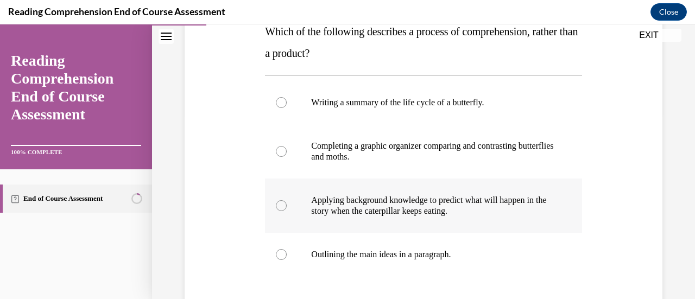
click at [353, 208] on p "Applying background knowledge to predict what will happen in the story when the…" at bounding box center [432, 206] width 243 height 22
click at [287, 208] on input "Applying background knowledge to predict what will happen in the story when the…" at bounding box center [281, 205] width 11 height 11
radio input "true"
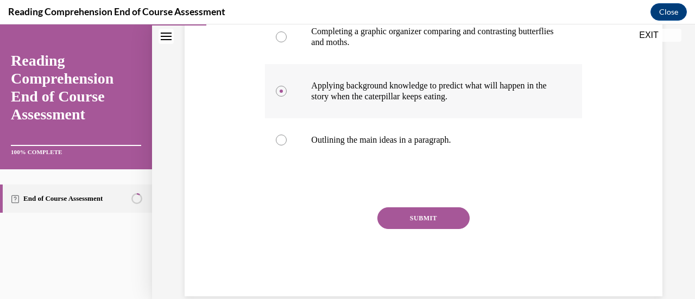
scroll to position [319, 0]
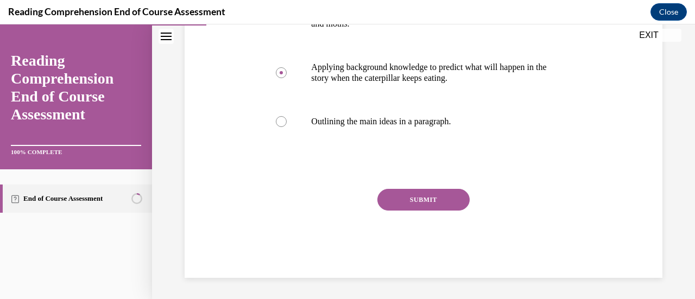
click at [415, 199] on button "SUBMIT" at bounding box center [423, 200] width 92 height 22
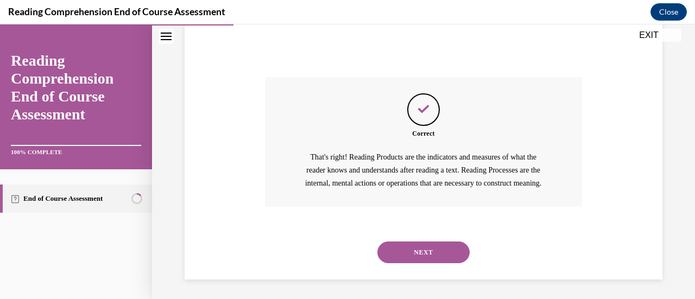
scroll to position [446, 0]
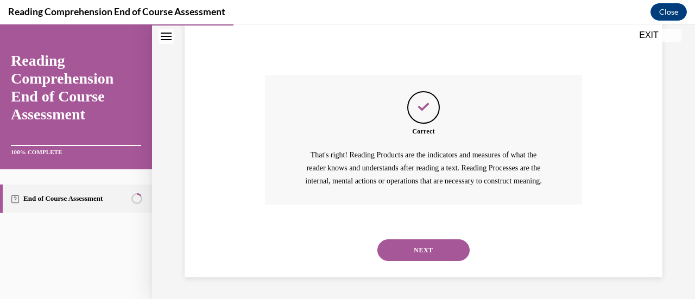
click at [397, 250] on button "NEXT" at bounding box center [423, 250] width 92 height 22
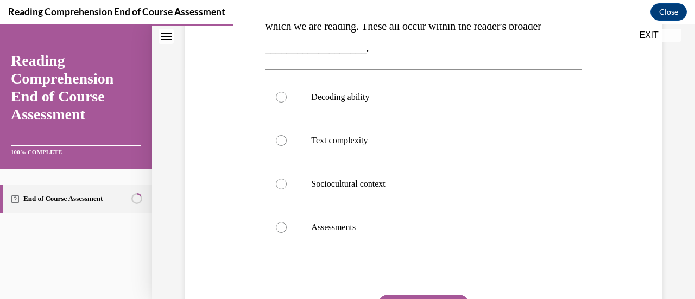
scroll to position [239, 0]
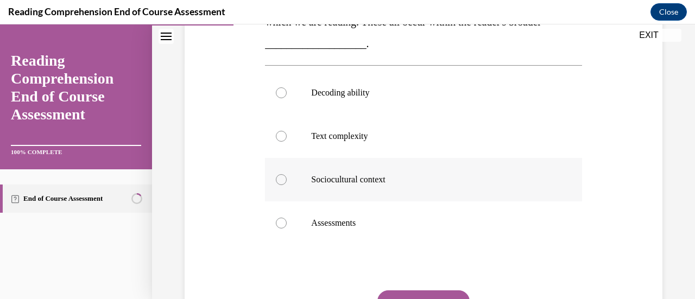
click at [407, 174] on p "Sociocultural context" at bounding box center [432, 179] width 243 height 11
click at [287, 174] on input "Sociocultural context" at bounding box center [281, 179] width 11 height 11
radio input "true"
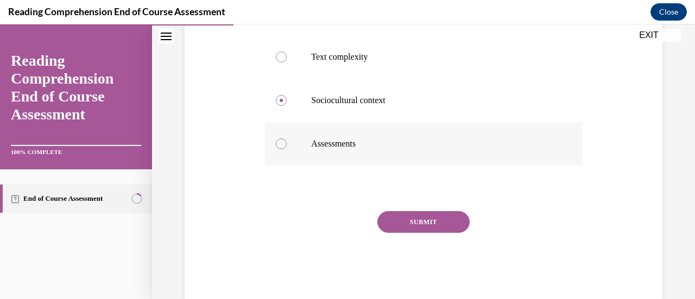
scroll to position [322, 0]
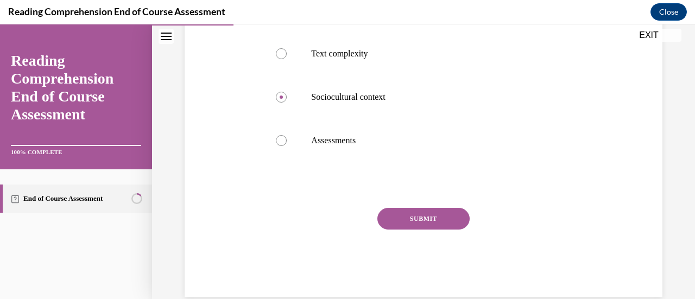
click at [419, 220] on button "SUBMIT" at bounding box center [423, 219] width 92 height 22
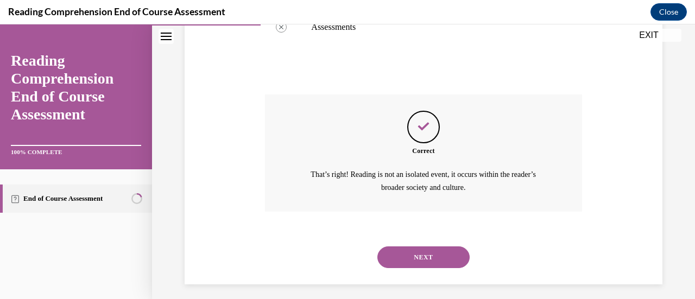
scroll to position [441, 0]
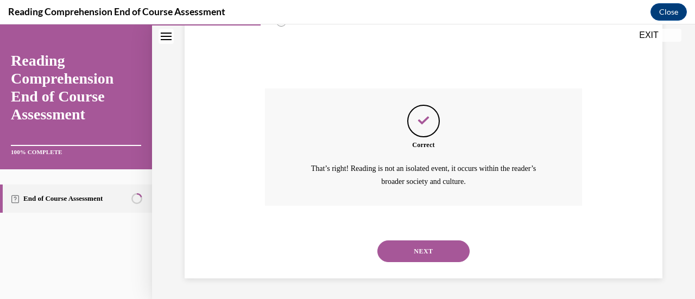
click at [420, 243] on button "NEXT" at bounding box center [423, 252] width 92 height 22
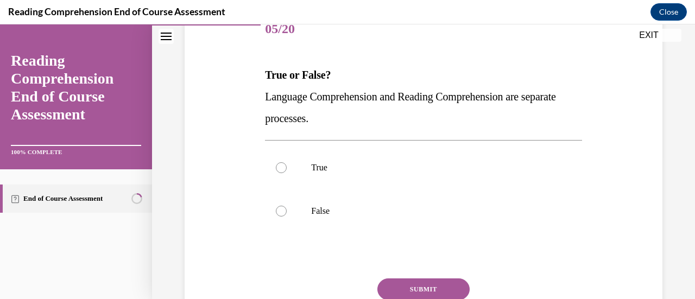
scroll to position [143, 0]
click at [369, 206] on p "False" at bounding box center [432, 210] width 243 height 11
click at [287, 206] on input "False" at bounding box center [281, 210] width 11 height 11
radio input "true"
click at [414, 281] on button "SUBMIT" at bounding box center [423, 289] width 92 height 22
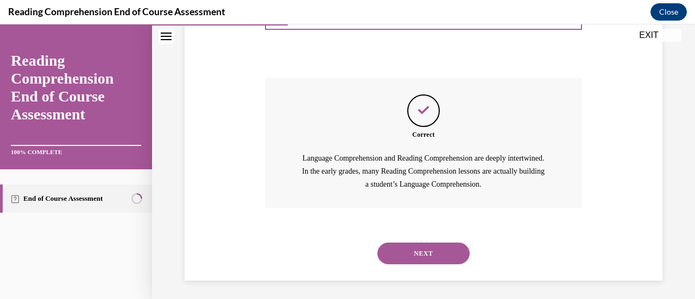
scroll to position [346, 0]
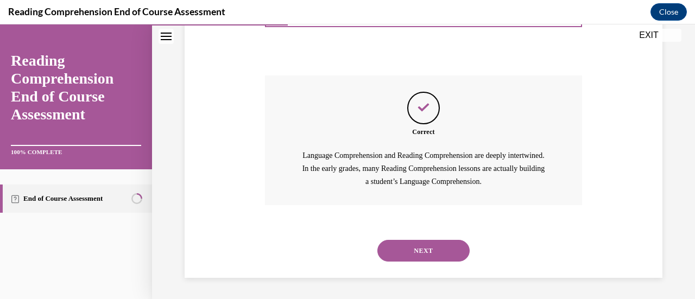
click at [412, 250] on button "NEXT" at bounding box center [423, 251] width 92 height 22
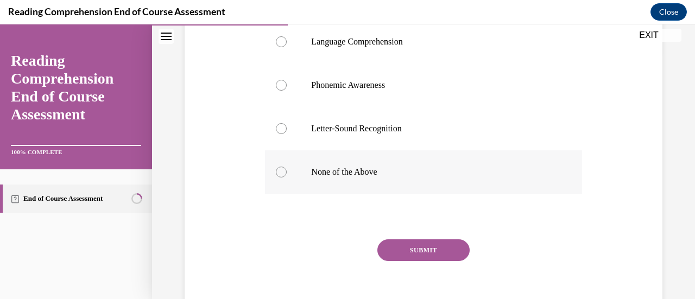
scroll to position [249, 0]
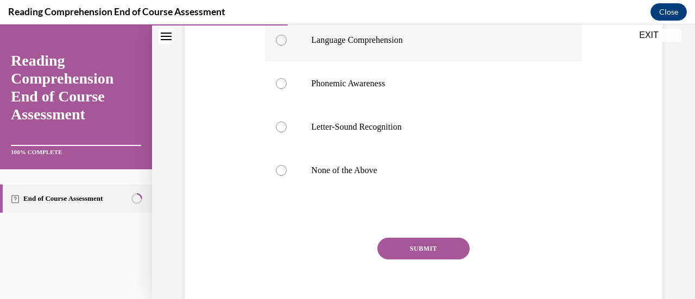
click at [395, 50] on label "Language Comprehension" at bounding box center [423, 39] width 317 height 43
click at [287, 46] on input "Language Comprehension" at bounding box center [281, 40] width 11 height 11
radio input "true"
click at [416, 248] on button "SUBMIT" at bounding box center [423, 249] width 92 height 22
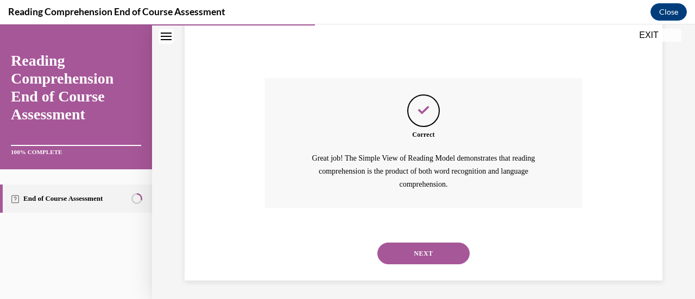
scroll to position [411, 0]
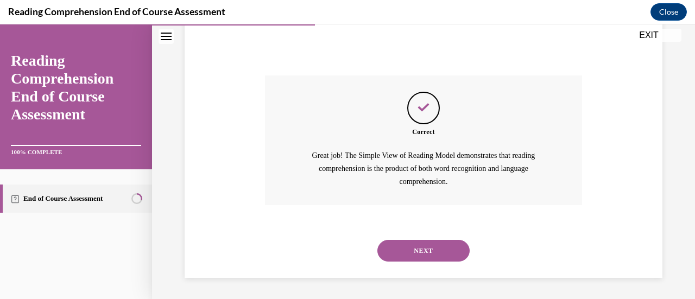
click at [414, 251] on button "NEXT" at bounding box center [423, 251] width 92 height 22
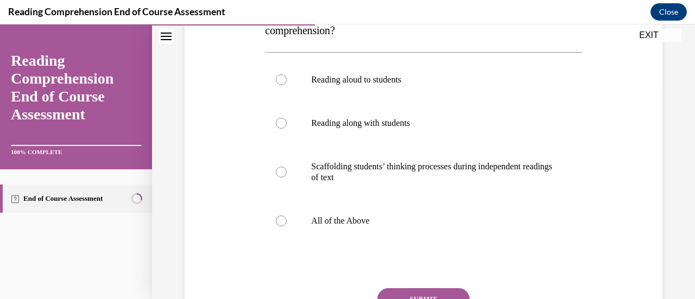
scroll to position [219, 0]
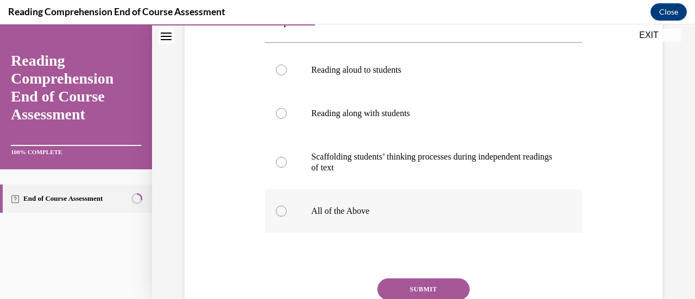
click at [341, 218] on label "All of the Above" at bounding box center [423, 210] width 317 height 43
click at [287, 217] on input "All of the Above" at bounding box center [281, 211] width 11 height 11
radio input "true"
click at [410, 287] on button "SUBMIT" at bounding box center [423, 290] width 92 height 22
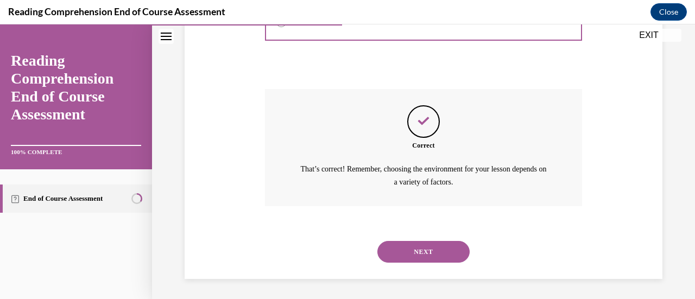
scroll to position [409, 0]
click at [420, 251] on button "NEXT" at bounding box center [423, 252] width 92 height 22
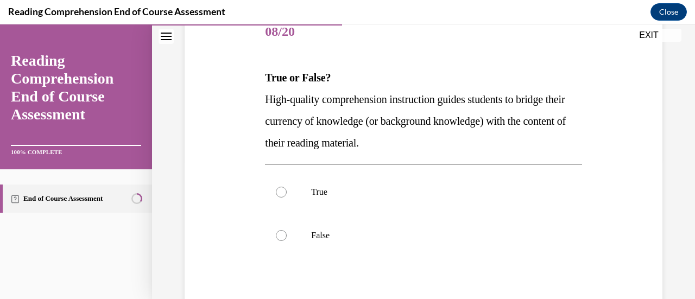
scroll to position [159, 0]
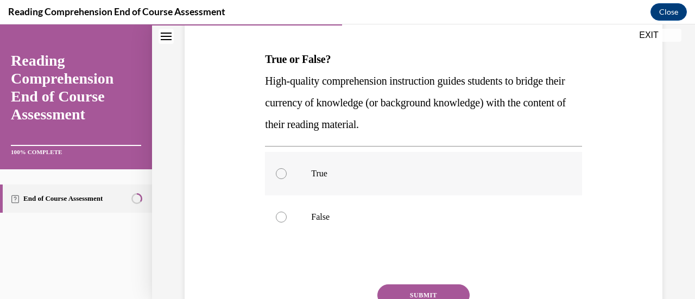
click at [371, 159] on label "True" at bounding box center [423, 173] width 317 height 43
click at [287, 168] on input "True" at bounding box center [281, 173] width 11 height 11
radio input "true"
click at [403, 295] on button "SUBMIT" at bounding box center [423, 296] width 92 height 22
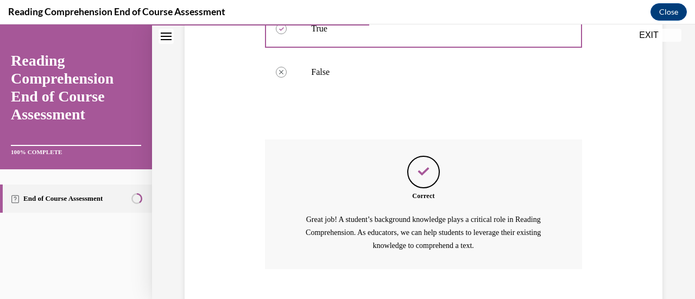
scroll to position [368, 0]
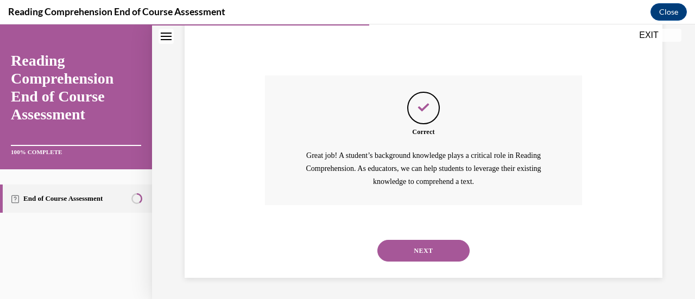
click at [433, 252] on button "NEXT" at bounding box center [423, 251] width 92 height 22
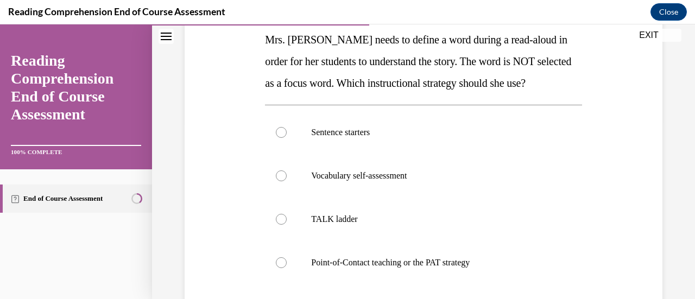
scroll to position [181, 0]
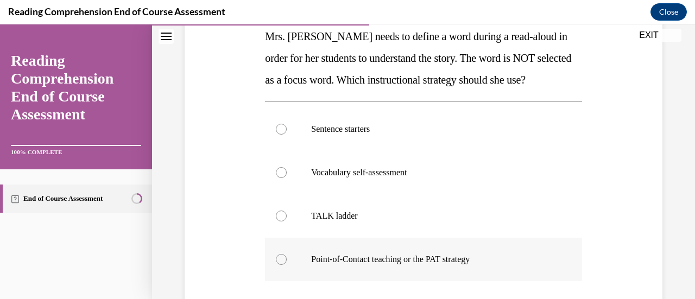
click at [371, 244] on label "Point-of-Contact teaching or the PAT strategy" at bounding box center [423, 259] width 317 height 43
click at [287, 254] on input "Point-of-Contact teaching or the PAT strategy" at bounding box center [281, 259] width 11 height 11
radio input "true"
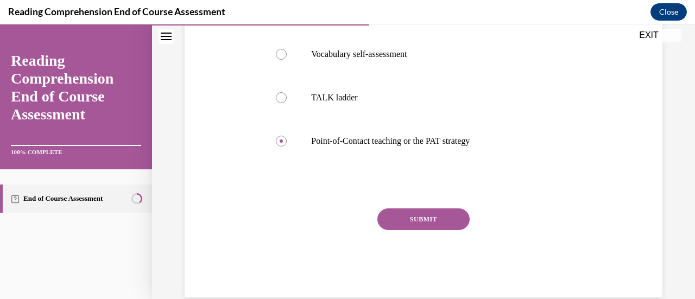
click at [404, 225] on button "SUBMIT" at bounding box center [423, 219] width 92 height 22
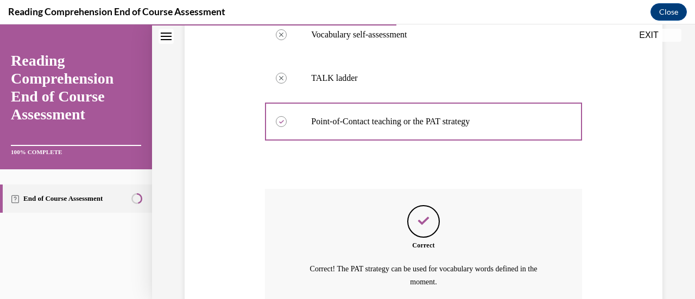
scroll to position [420, 0]
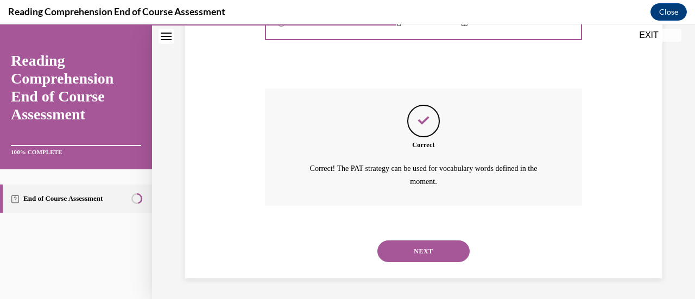
click at [403, 251] on button "NEXT" at bounding box center [423, 252] width 92 height 22
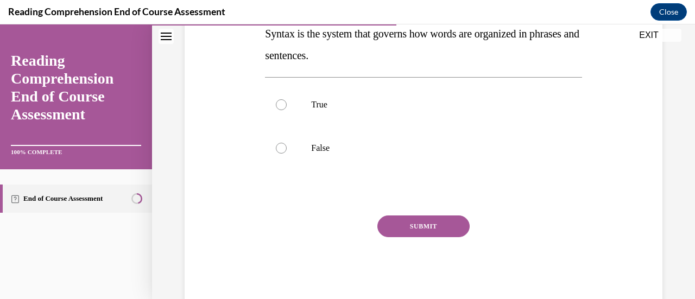
scroll to position [232, 0]
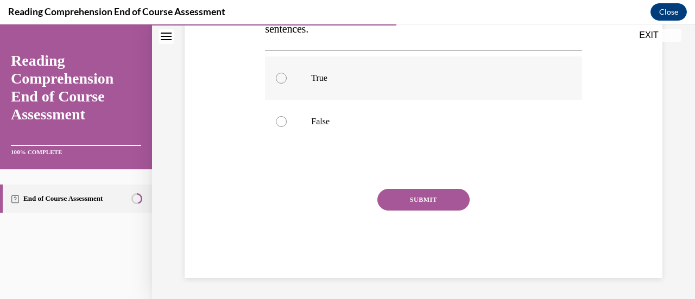
click at [339, 92] on label "True" at bounding box center [423, 77] width 317 height 43
click at [287, 84] on input "True" at bounding box center [281, 78] width 11 height 11
radio input "true"
click at [410, 197] on button "SUBMIT" at bounding box center [423, 200] width 92 height 22
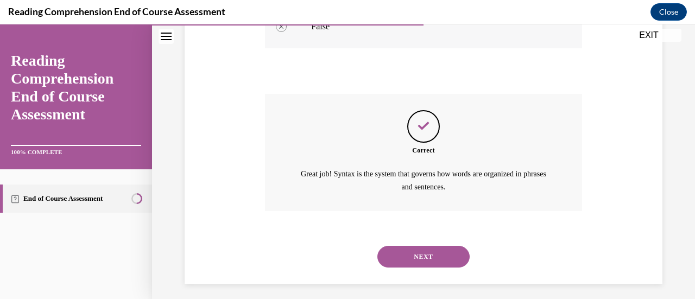
scroll to position [333, 0]
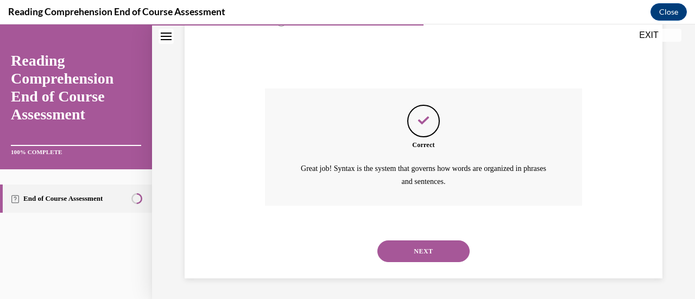
click at [402, 244] on button "NEXT" at bounding box center [423, 252] width 92 height 22
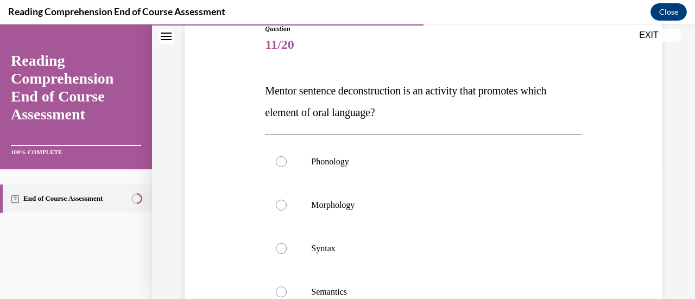
scroll to position [128, 0]
click at [317, 237] on label "Syntax" at bounding box center [423, 247] width 317 height 43
click at [287, 242] on input "Syntax" at bounding box center [281, 247] width 11 height 11
radio input "true"
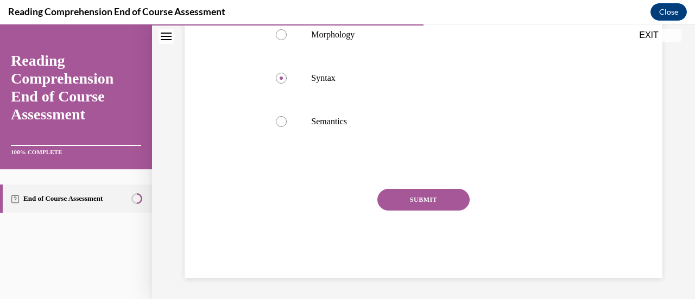
click at [443, 192] on button "SUBMIT" at bounding box center [423, 200] width 92 height 22
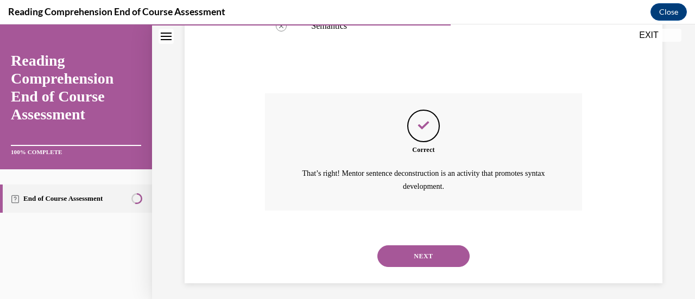
scroll to position [398, 0]
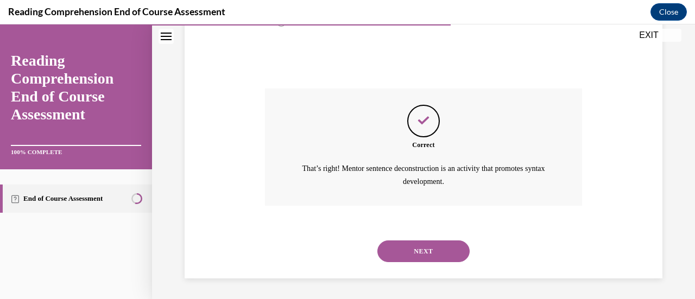
click at [442, 250] on button "NEXT" at bounding box center [423, 252] width 92 height 22
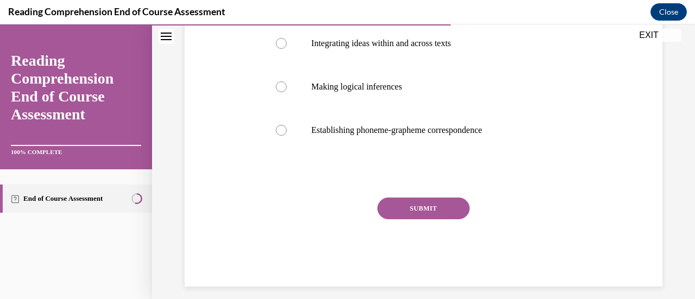
scroll to position [270, 0]
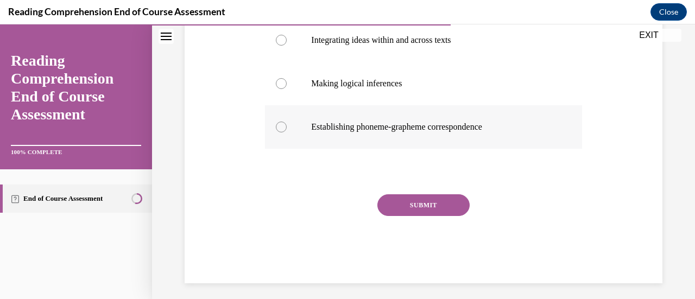
click at [445, 125] on p "Establishing phoneme-grapheme correspondence" at bounding box center [432, 127] width 243 height 11
click at [287, 125] on input "Establishing phoneme-grapheme correspondence" at bounding box center [281, 127] width 11 height 11
radio input "true"
click at [444, 207] on button "SUBMIT" at bounding box center [423, 205] width 92 height 22
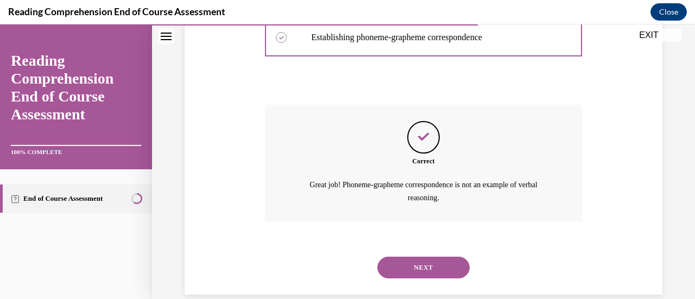
scroll to position [376, 0]
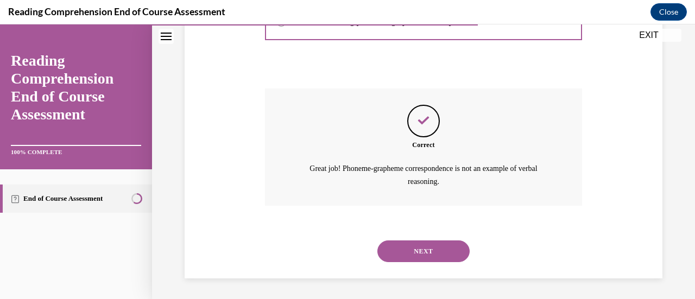
click at [406, 251] on button "NEXT" at bounding box center [423, 252] width 92 height 22
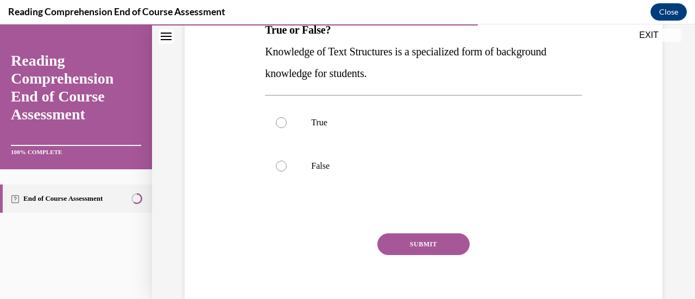
scroll to position [232, 0]
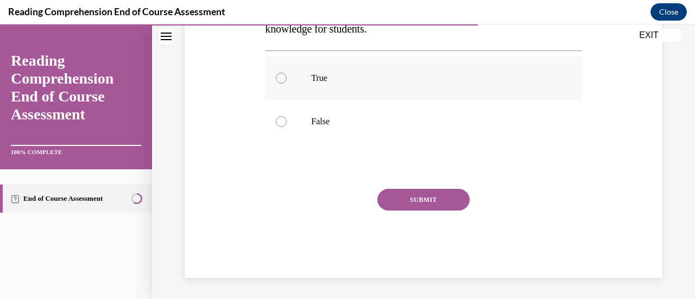
click at [326, 92] on label "True" at bounding box center [423, 77] width 317 height 43
click at [287, 84] on input "True" at bounding box center [281, 78] width 11 height 11
radio input "true"
click at [436, 194] on button "SUBMIT" at bounding box center [423, 200] width 92 height 22
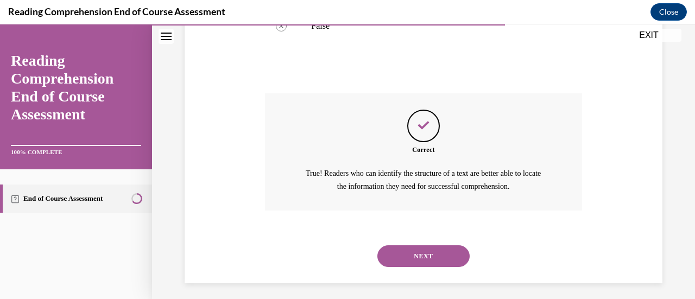
scroll to position [333, 0]
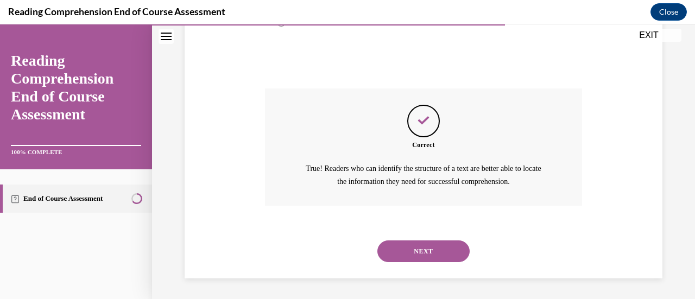
click at [443, 261] on button "NEXT" at bounding box center [423, 252] width 92 height 22
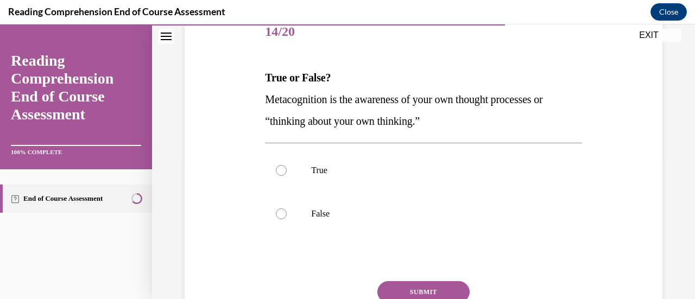
scroll to position [144, 0]
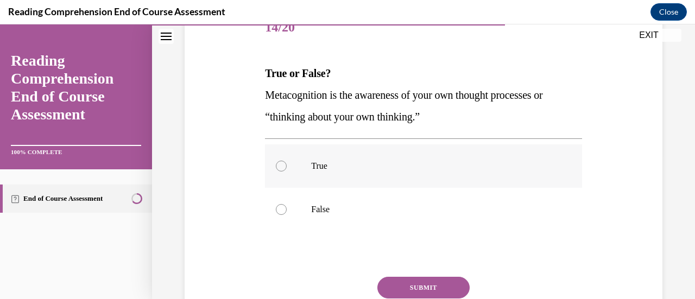
click at [323, 152] on label "True" at bounding box center [423, 165] width 317 height 43
click at [287, 161] on input "True" at bounding box center [281, 166] width 11 height 11
radio input "true"
click at [430, 293] on button "SUBMIT" at bounding box center [423, 288] width 92 height 22
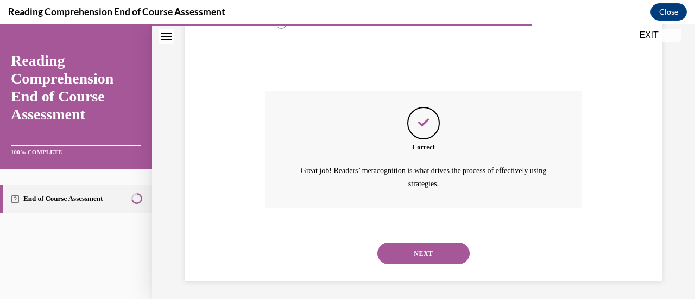
scroll to position [333, 0]
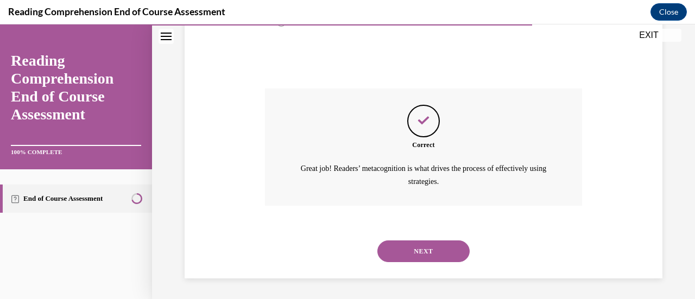
click at [434, 250] on button "NEXT" at bounding box center [423, 252] width 92 height 22
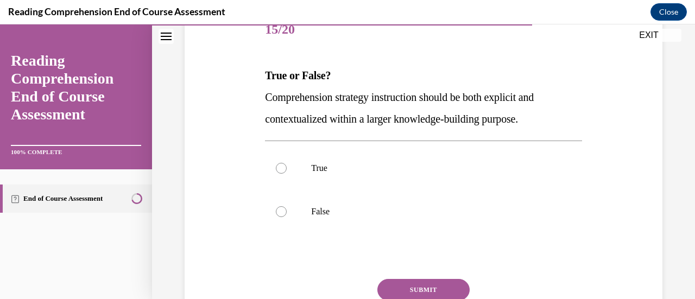
scroll to position [143, 0]
click at [401, 151] on label "True" at bounding box center [423, 167] width 317 height 43
click at [287, 162] on input "True" at bounding box center [281, 167] width 11 height 11
radio input "true"
click at [417, 293] on button "SUBMIT" at bounding box center [423, 290] width 92 height 22
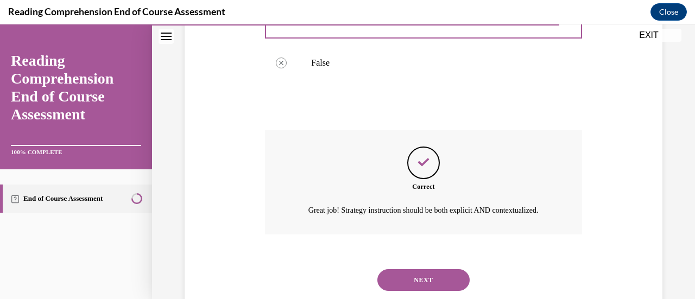
scroll to position [333, 0]
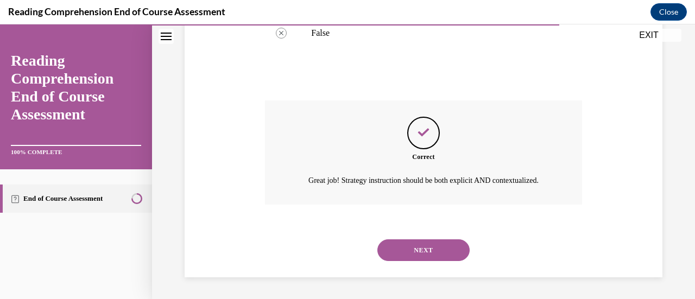
click at [428, 251] on button "NEXT" at bounding box center [423, 250] width 92 height 22
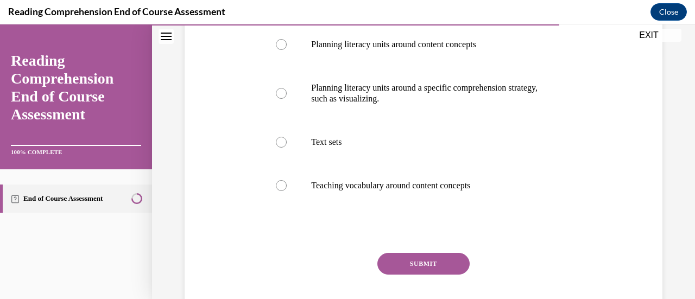
scroll to position [245, 0]
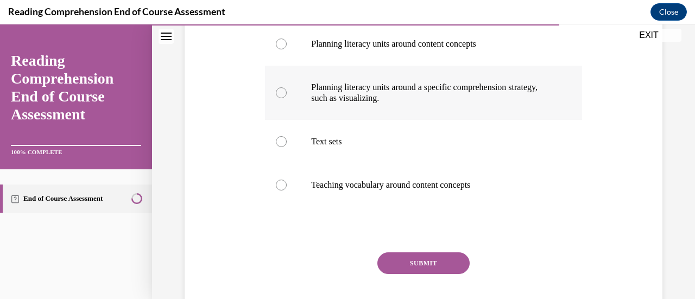
click at [409, 84] on p "Planning literacy units around a specific comprehension strategy, such as visua…" at bounding box center [432, 93] width 243 height 22
click at [287, 87] on input "Planning literacy units around a specific comprehension strategy, such as visua…" at bounding box center [281, 92] width 11 height 11
radio input "true"
click at [375, 47] on p "Planning literacy units around content concepts" at bounding box center [432, 44] width 243 height 11
click at [287, 47] on input "Planning literacy units around content concepts" at bounding box center [281, 44] width 11 height 11
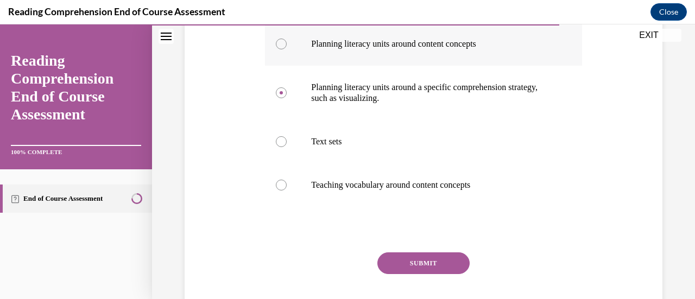
radio input "true"
click at [363, 85] on p "Planning literacy units around a specific comprehension strategy, such as visua…" at bounding box center [432, 93] width 243 height 22
click at [287, 87] on input "Planning literacy units around a specific comprehension strategy, such as visua…" at bounding box center [281, 92] width 11 height 11
radio input "true"
click at [402, 261] on button "SUBMIT" at bounding box center [423, 263] width 92 height 22
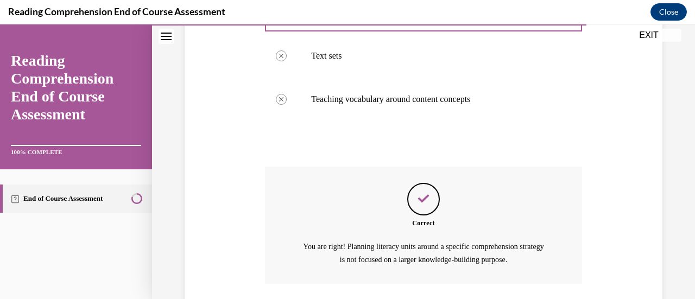
scroll to position [409, 0]
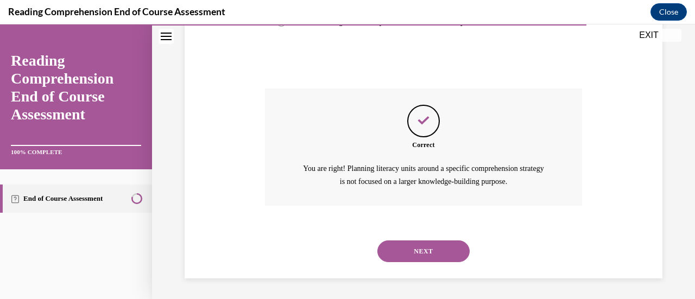
click at [409, 246] on button "NEXT" at bounding box center [423, 252] width 92 height 22
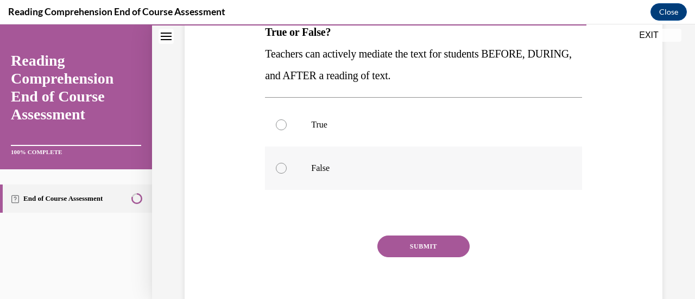
scroll to position [189, 0]
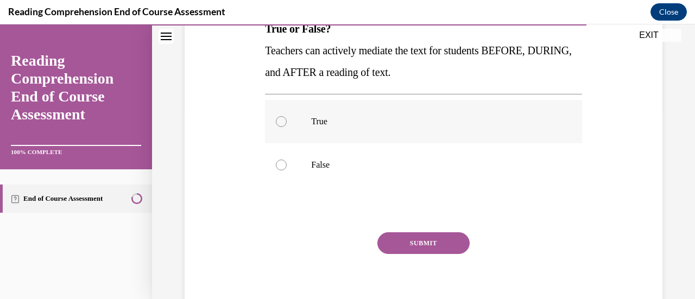
click at [362, 122] on p "True" at bounding box center [432, 121] width 243 height 11
click at [287, 122] on input "True" at bounding box center [281, 121] width 11 height 11
radio input "true"
click at [427, 238] on button "SUBMIT" at bounding box center [423, 243] width 92 height 22
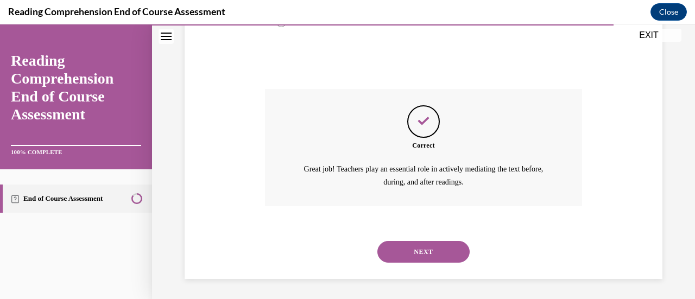
scroll to position [333, 0]
click at [428, 247] on button "NEXT" at bounding box center [423, 252] width 92 height 22
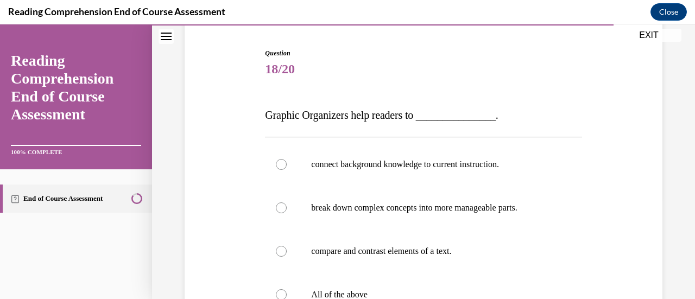
scroll to position [276, 0]
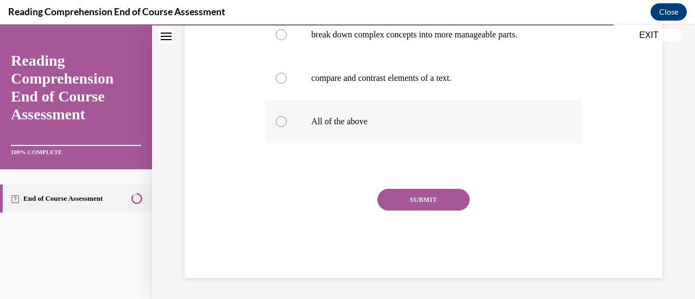
click at [345, 120] on p "All of the above" at bounding box center [432, 121] width 243 height 11
click at [287, 120] on input "All of the above" at bounding box center [281, 121] width 11 height 11
radio input "true"
click at [415, 197] on button "SUBMIT" at bounding box center [423, 200] width 92 height 22
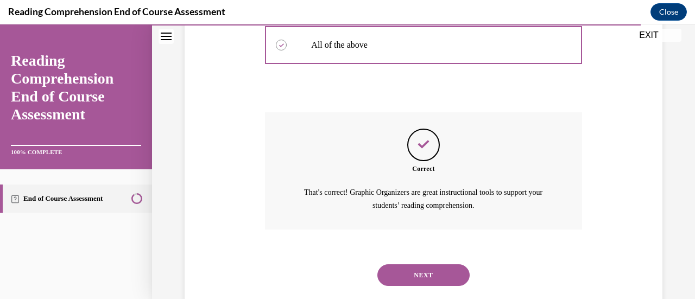
scroll to position [376, 0]
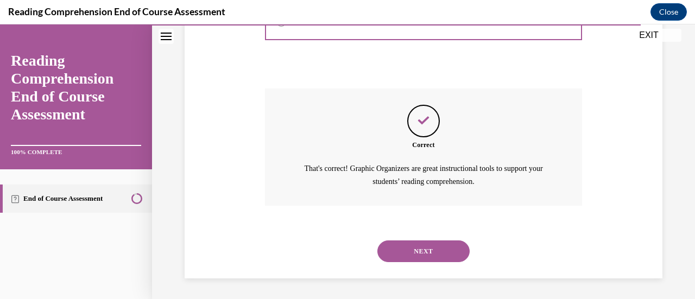
click at [404, 257] on button "NEXT" at bounding box center [423, 252] width 92 height 22
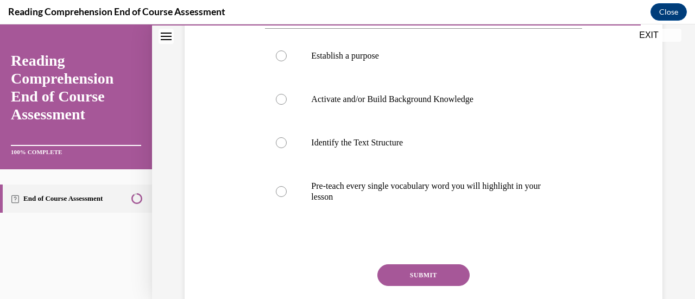
scroll to position [236, 0]
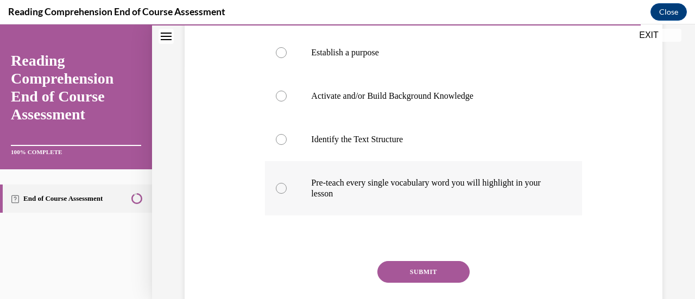
click at [383, 206] on label "Pre-teach every single vocabulary word you will highlight in your lesson" at bounding box center [423, 188] width 317 height 54
click at [287, 194] on input "Pre-teach every single vocabulary word you will highlight in your lesson" at bounding box center [281, 188] width 11 height 11
radio input "true"
click at [419, 273] on button "SUBMIT" at bounding box center [423, 272] width 92 height 22
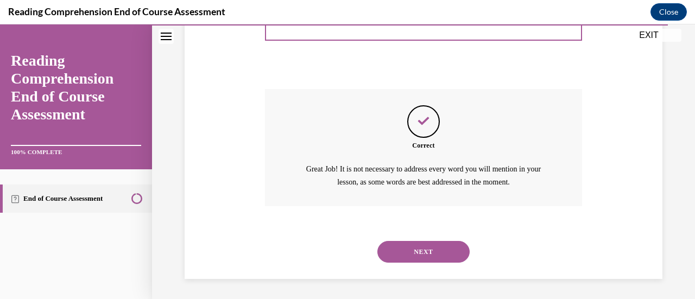
scroll to position [409, 0]
click at [402, 244] on button "NEXT" at bounding box center [423, 252] width 92 height 22
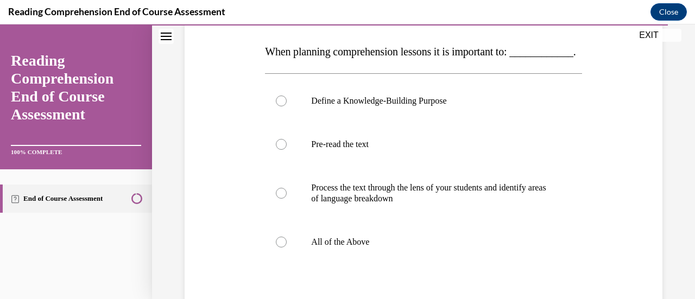
scroll to position [190, 0]
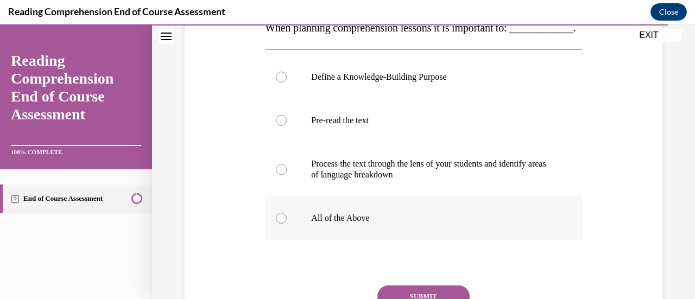
click at [338, 224] on p "All of the Above" at bounding box center [432, 218] width 243 height 11
click at [287, 224] on input "All of the Above" at bounding box center [281, 218] width 11 height 11
radio input "true"
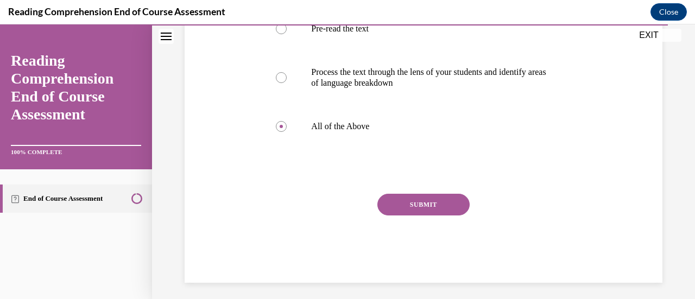
click at [411, 216] on button "SUBMIT" at bounding box center [423, 205] width 92 height 22
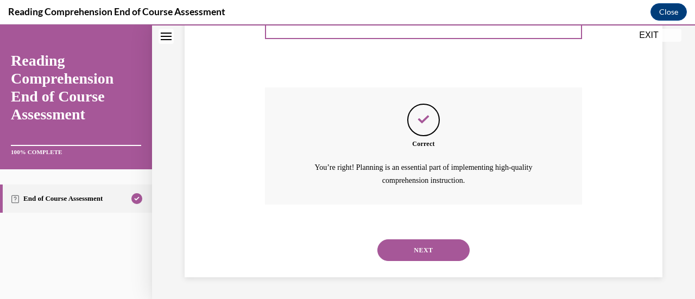
scroll to position [409, 0]
click at [403, 249] on button "NEXT" at bounding box center [423, 250] width 92 height 22
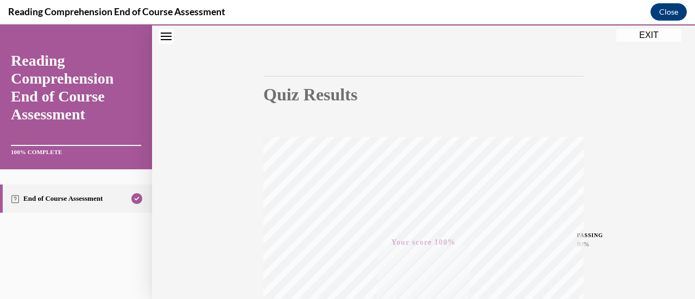
scroll to position [73, 0]
click at [648, 36] on button "EXIT" at bounding box center [648, 35] width 65 height 13
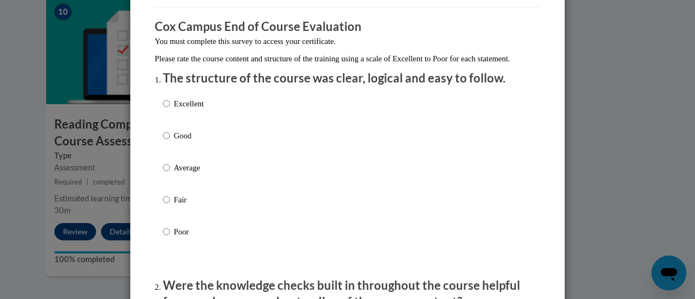
scroll to position [82, 0]
click at [167, 209] on label "Fair" at bounding box center [183, 207] width 41 height 29
click at [167, 205] on input "Fair" at bounding box center [166, 199] width 7 height 12
radio input "true"
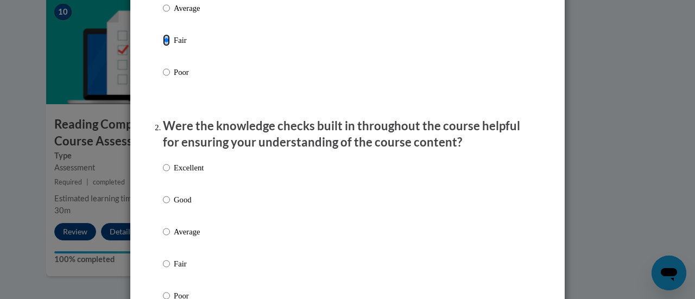
scroll to position [244, 0]
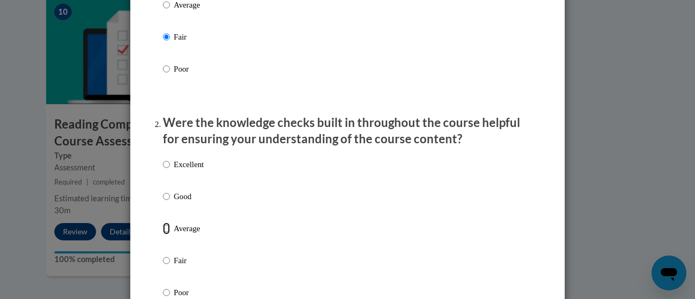
click at [163, 235] on input "Average" at bounding box center [166, 229] width 7 height 12
radio input "true"
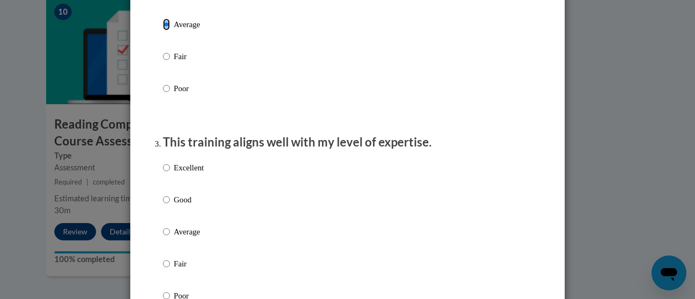
scroll to position [461, 0]
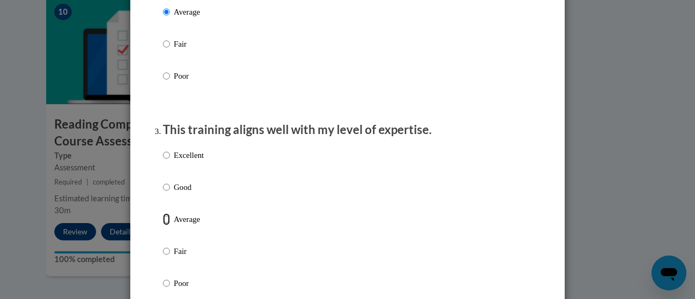
click at [163, 225] on input "Average" at bounding box center [166, 219] width 7 height 12
radio input "true"
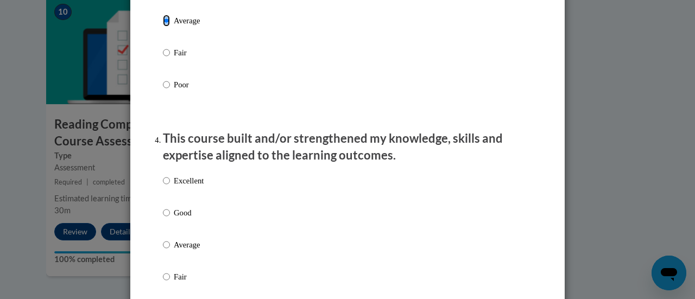
scroll to position [662, 0]
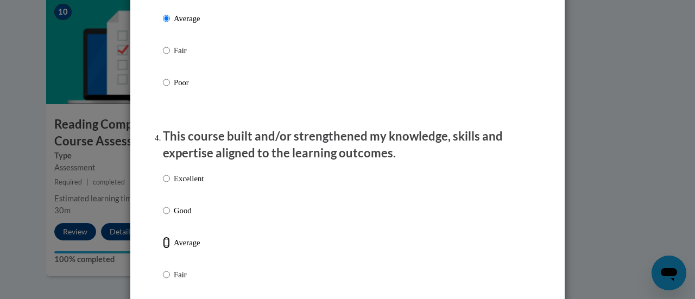
click at [163, 249] on input "Average" at bounding box center [166, 243] width 7 height 12
radio input "true"
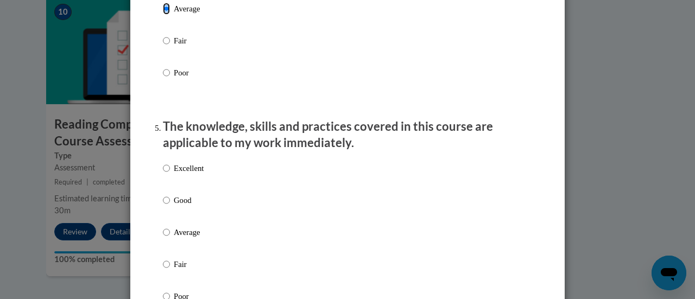
scroll to position [896, 0]
click at [163, 238] on input "Average" at bounding box center [166, 232] width 7 height 12
radio input "true"
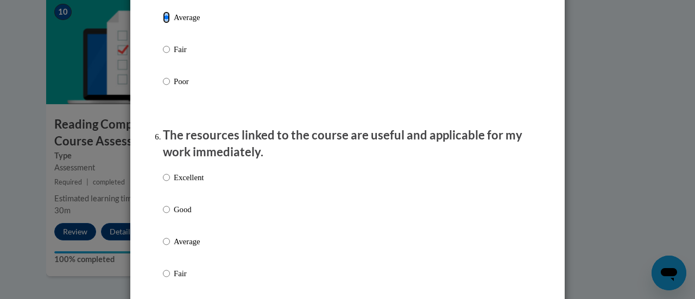
scroll to position [1114, 0]
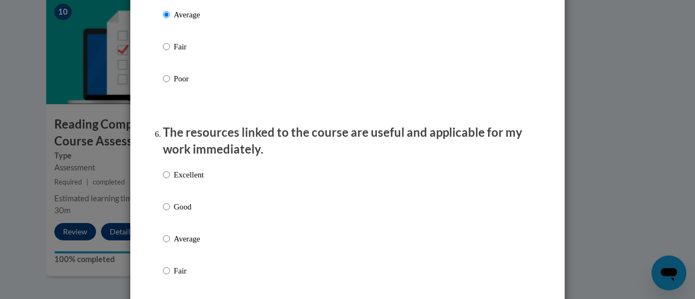
click at [174, 245] on p "Average" at bounding box center [189, 239] width 30 height 12
click at [170, 245] on input "Average" at bounding box center [166, 239] width 7 height 12
radio input "true"
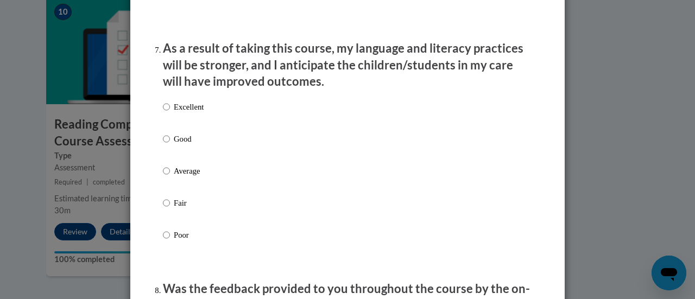
scroll to position [1438, 0]
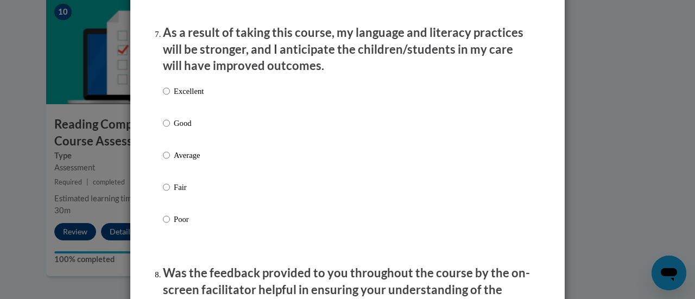
click at [167, 166] on label "Average" at bounding box center [183, 163] width 41 height 29
click at [167, 161] on input "Average" at bounding box center [166, 155] width 7 height 12
radio input "true"
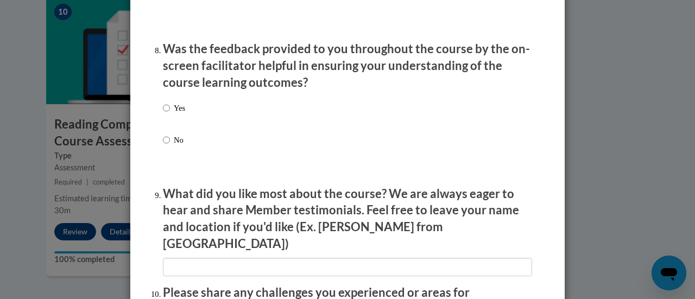
scroll to position [1676, 0]
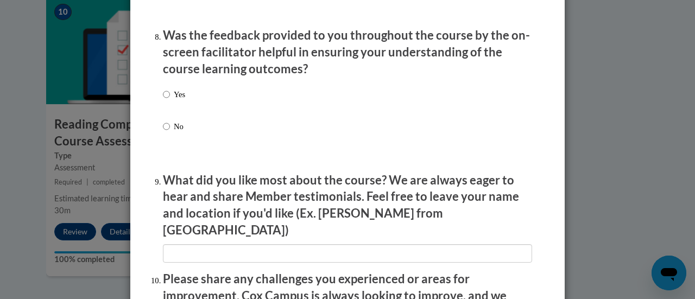
click at [171, 112] on label "Yes" at bounding box center [174, 103] width 22 height 29
click at [170, 100] on input "Yes" at bounding box center [166, 95] width 7 height 12
radio input "true"
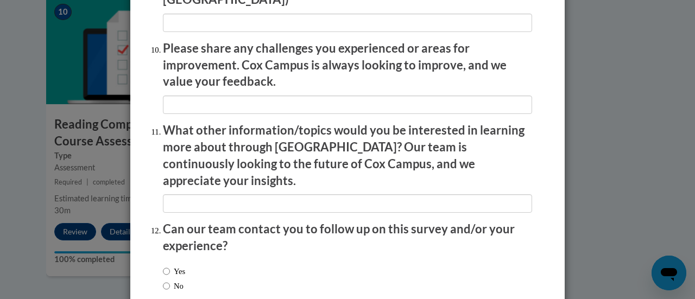
scroll to position [1958, 0]
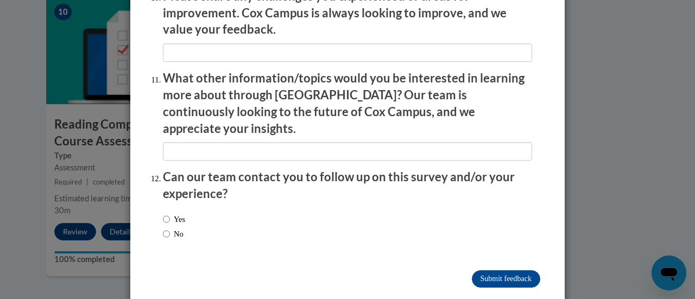
click at [168, 228] on label "No" at bounding box center [173, 234] width 21 height 12
click at [168, 228] on input "No" at bounding box center [166, 234] width 7 height 12
radio input "true"
click at [164, 213] on input "Yes" at bounding box center [166, 219] width 7 height 12
radio input "true"
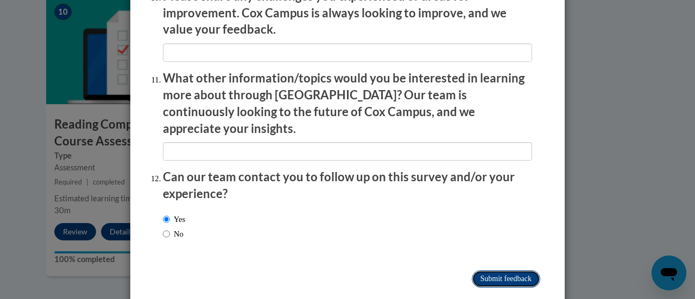
click at [480, 270] on input "Submit feedback" at bounding box center [506, 278] width 68 height 17
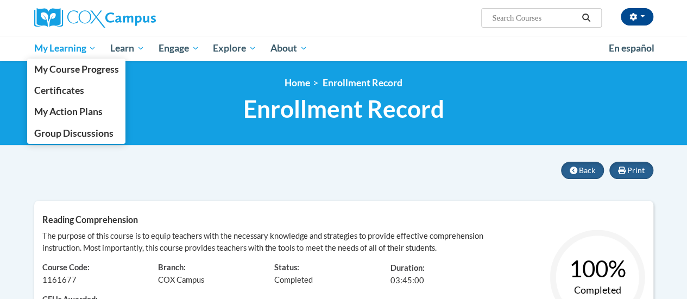
click at [46, 52] on span "My Learning" at bounding box center [65, 48] width 62 height 13
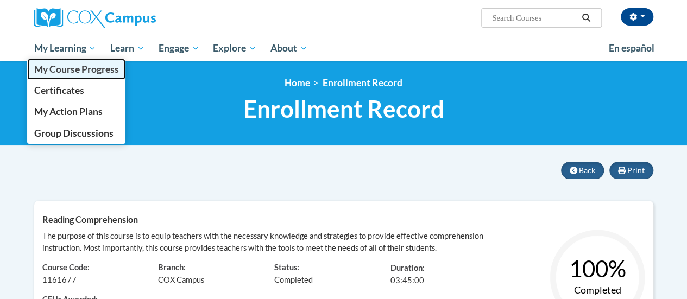
click at [67, 74] on span "My Course Progress" at bounding box center [76, 69] width 85 height 11
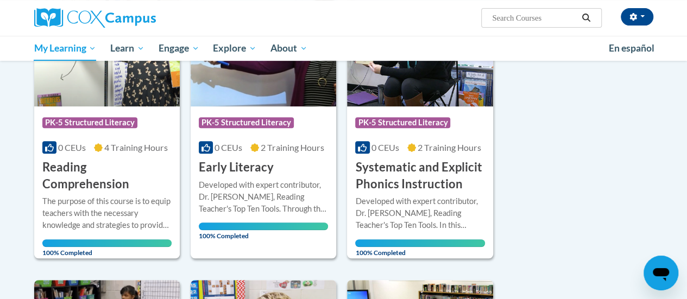
scroll to position [197, 0]
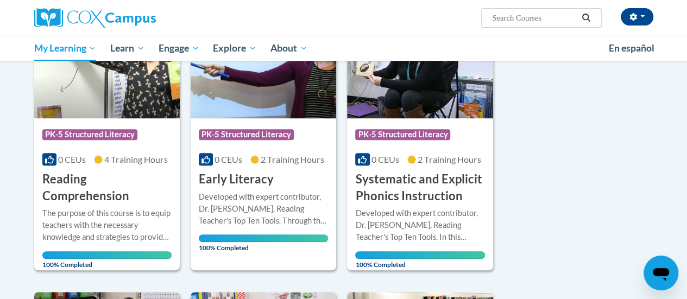
drag, startPoint x: 508, startPoint y: 10, endPoint x: 506, endPoint y: 17, distance: 6.9
click at [506, 17] on span "Search Search..." at bounding box center [541, 18] width 120 height 20
click at [506, 17] on input "Search..." at bounding box center [534, 17] width 87 height 13
click at [503, 22] on input "Resonse to" at bounding box center [534, 17] width 87 height 13
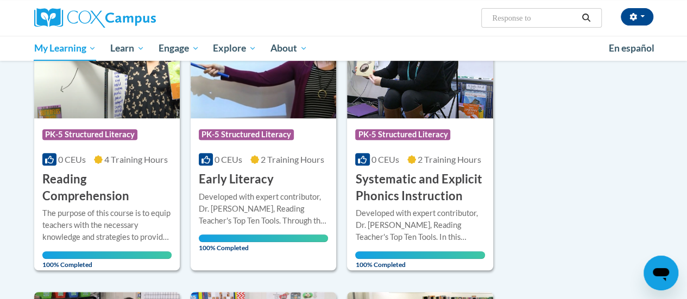
click at [554, 23] on input "Response to" at bounding box center [534, 17] width 87 height 13
type input "Response to Intervention"
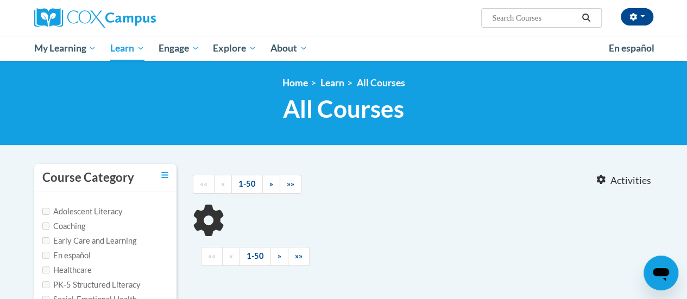
type input "Response to Intervention"
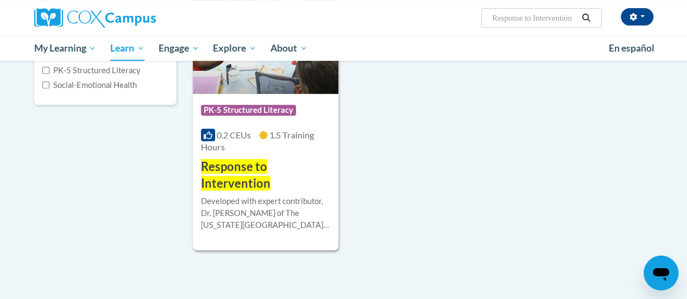
scroll to position [217, 0]
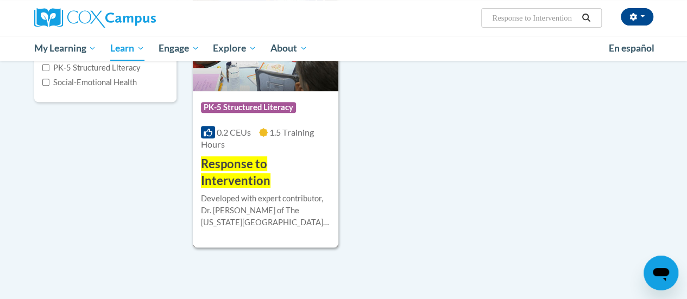
click at [300, 117] on div "Course Category: PK-5 Structured Literacy" at bounding box center [265, 109] width 129 height 24
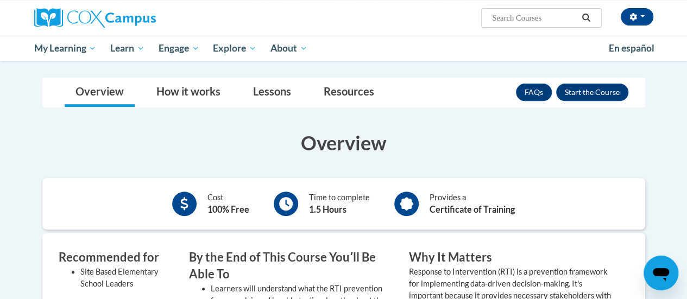
scroll to position [167, 0]
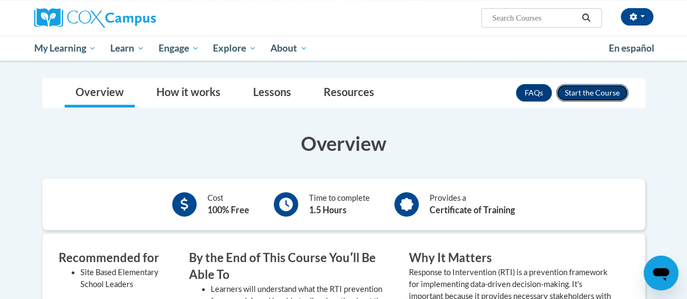
click at [589, 88] on button "Enroll" at bounding box center [592, 92] width 72 height 17
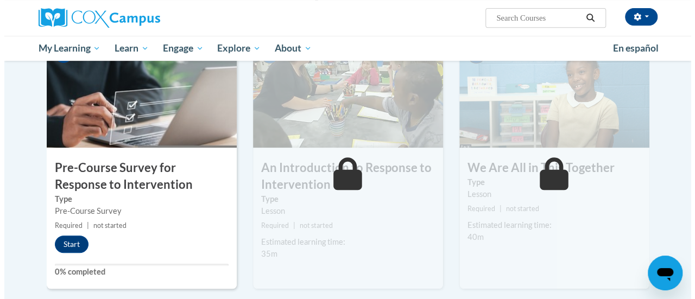
scroll to position [247, 0]
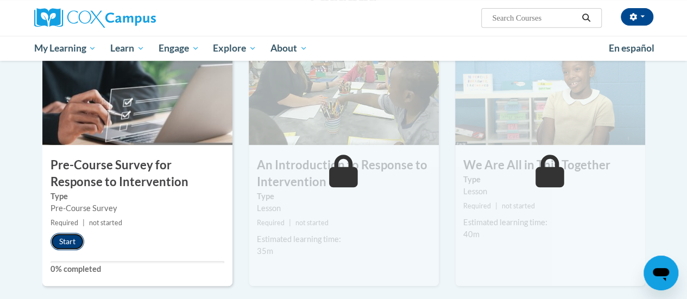
click at [59, 245] on button "Start" at bounding box center [67, 241] width 34 height 17
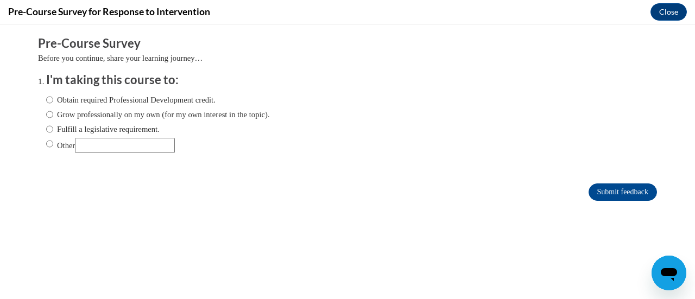
scroll to position [0, 0]
click at [46, 102] on input "Obtain required Professional Development credit." at bounding box center [49, 100] width 7 height 12
radio input "true"
click at [621, 189] on input "Submit feedback" at bounding box center [623, 192] width 68 height 17
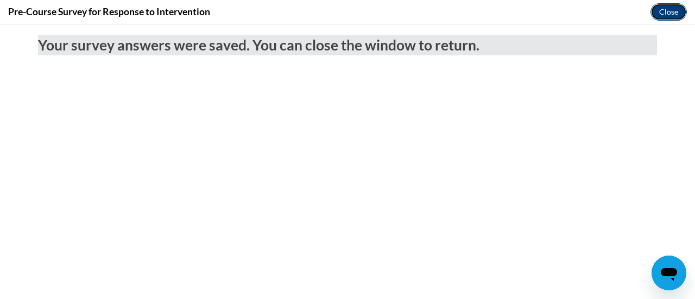
click at [675, 7] on button "Close" at bounding box center [668, 11] width 36 height 17
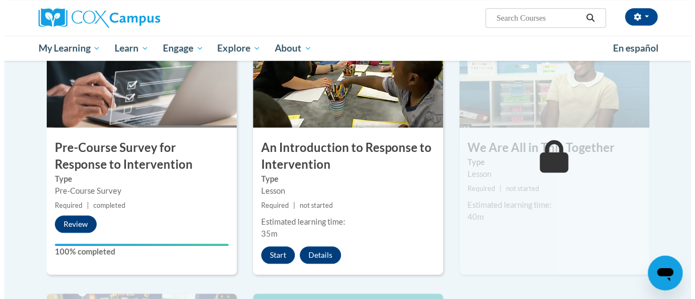
scroll to position [264, 0]
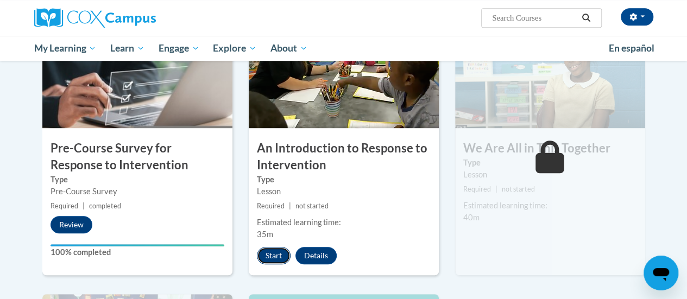
click at [278, 252] on button "Start" at bounding box center [274, 255] width 34 height 17
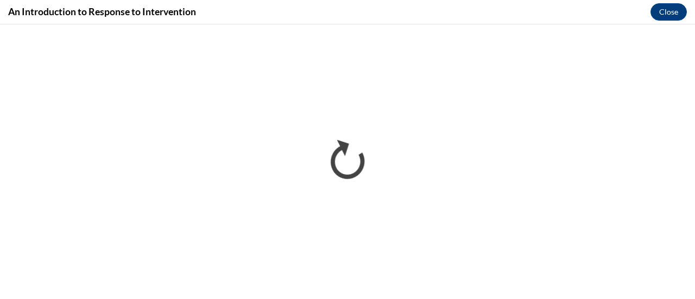
scroll to position [0, 0]
